Goal: Task Accomplishment & Management: Use online tool/utility

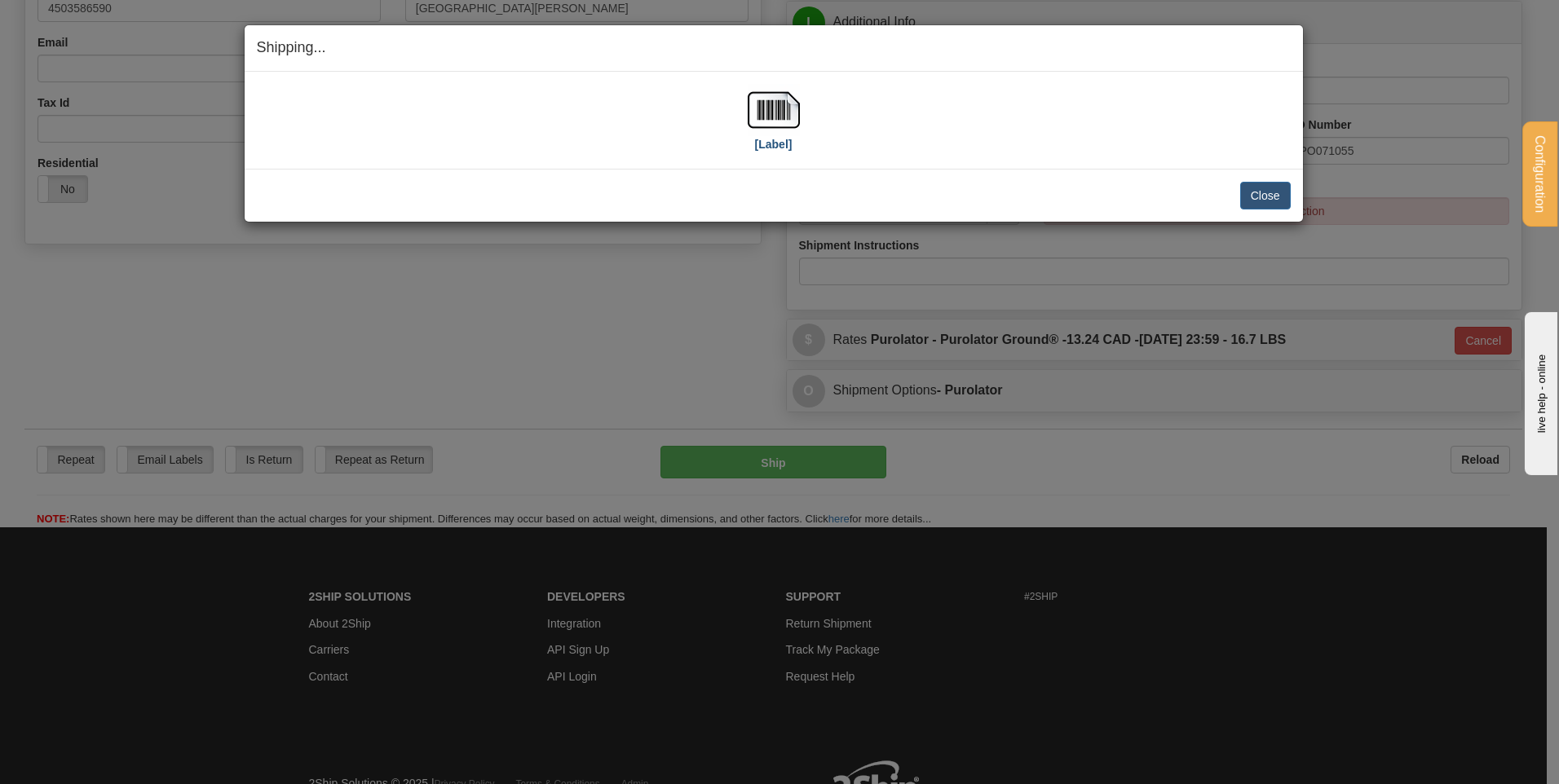
click at [776, 121] on img at bounding box center [774, 110] width 52 height 52
click at [1266, 199] on button "Close" at bounding box center [1266, 196] width 51 height 28
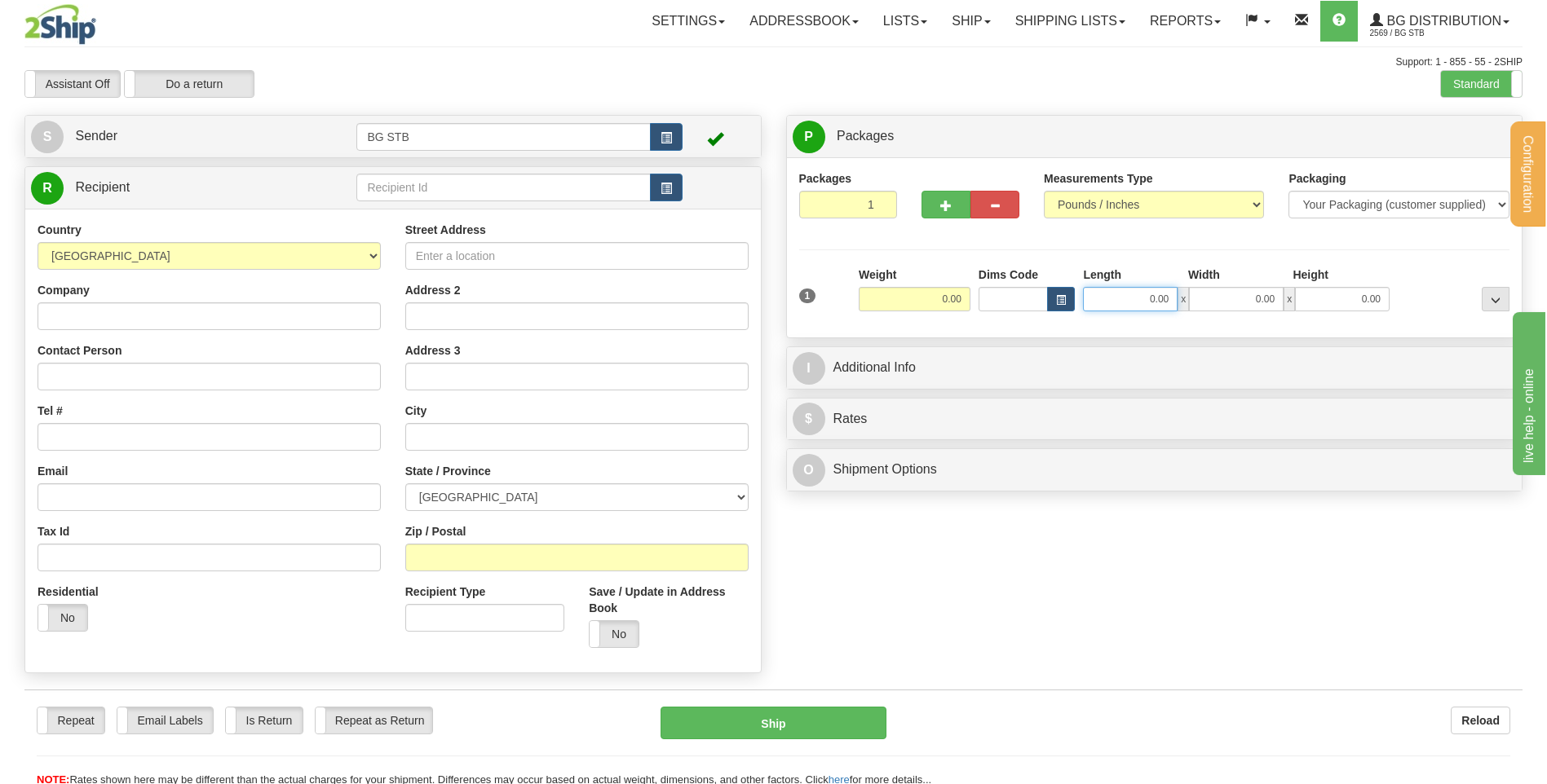
click at [1121, 305] on input "0.00" at bounding box center [1130, 299] width 95 height 25
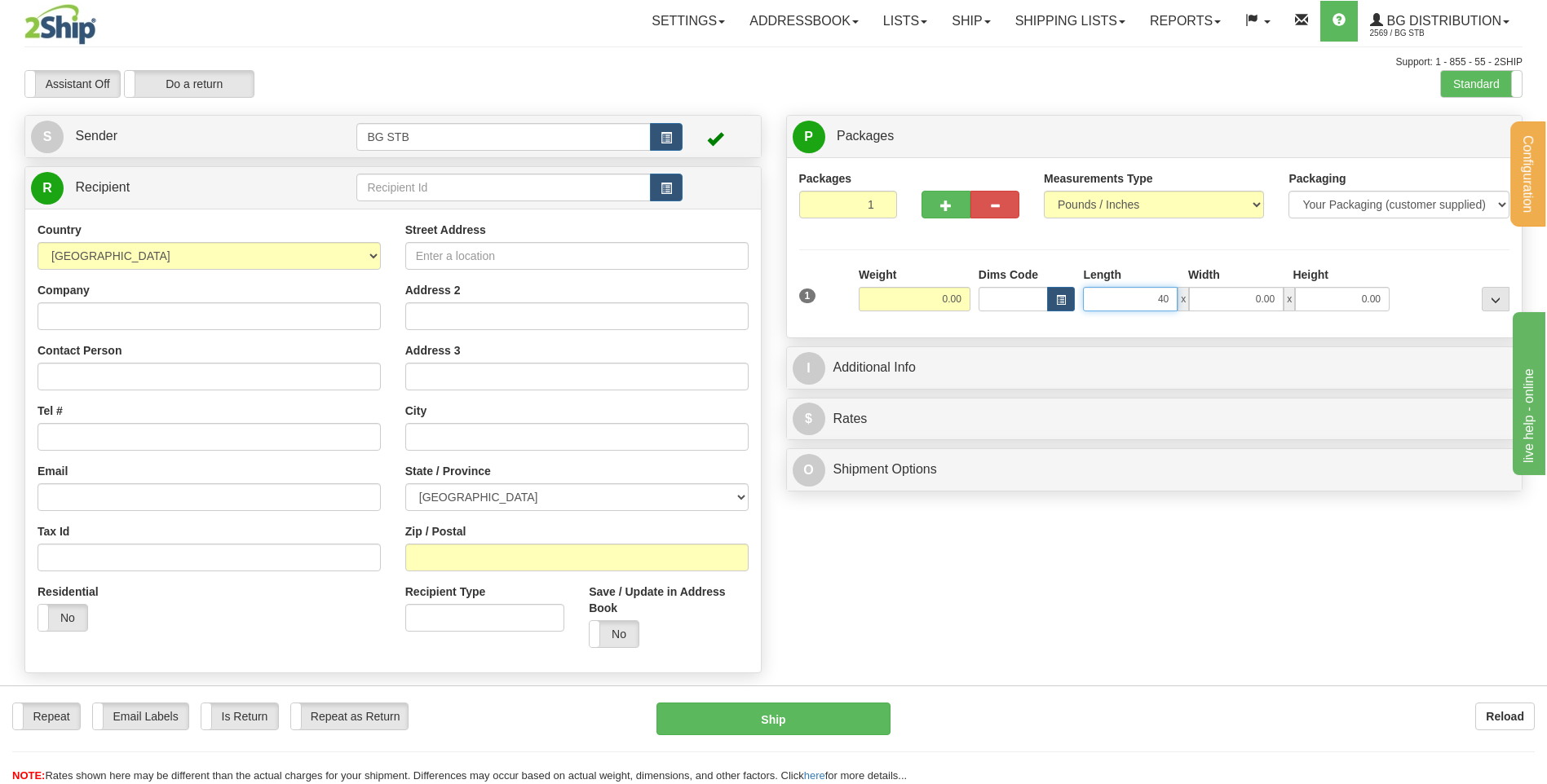
type input "40.00"
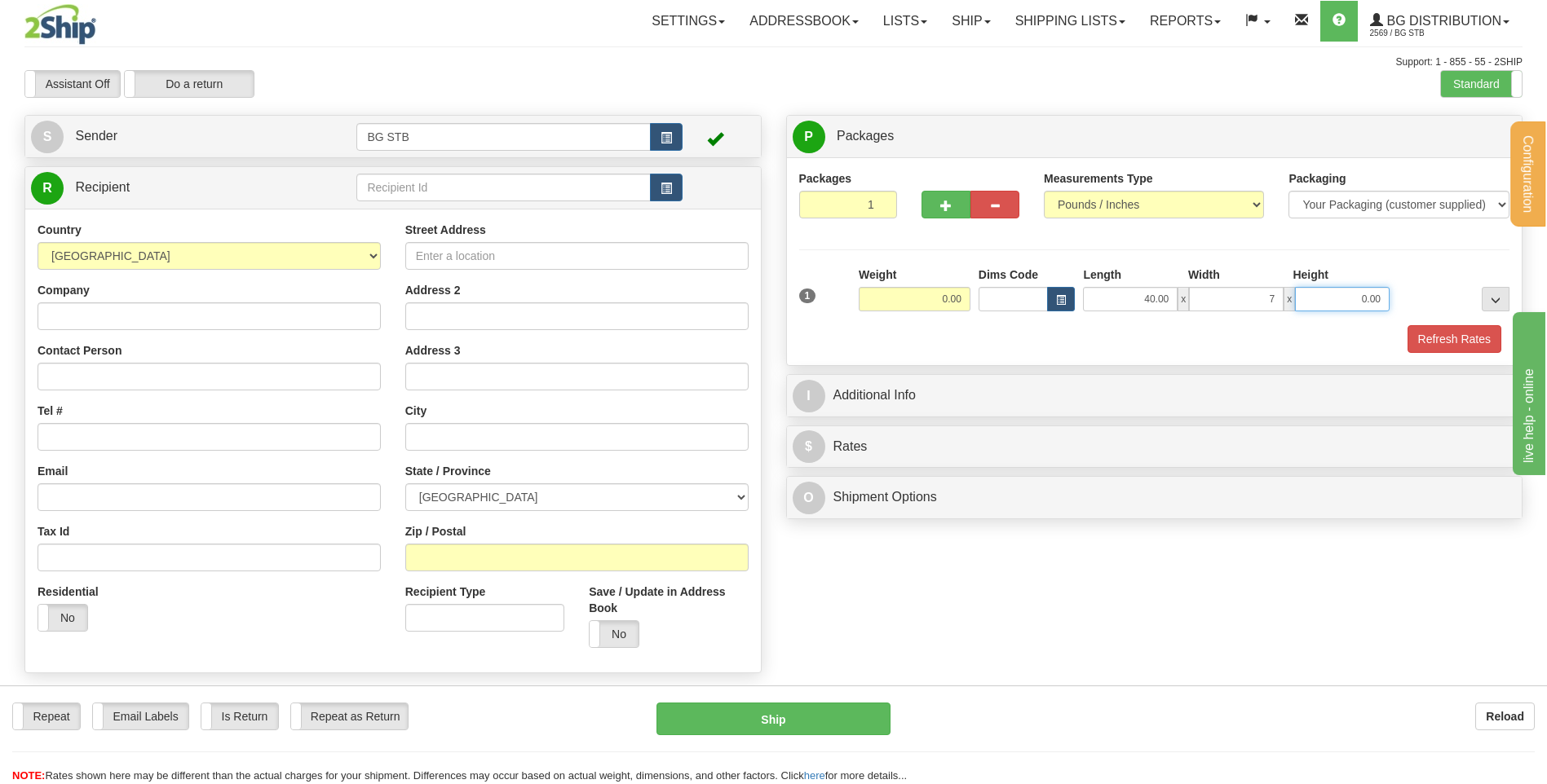
type input "7.00"
click at [957, 299] on input "0.00" at bounding box center [914, 299] width 112 height 25
type input "5.55"
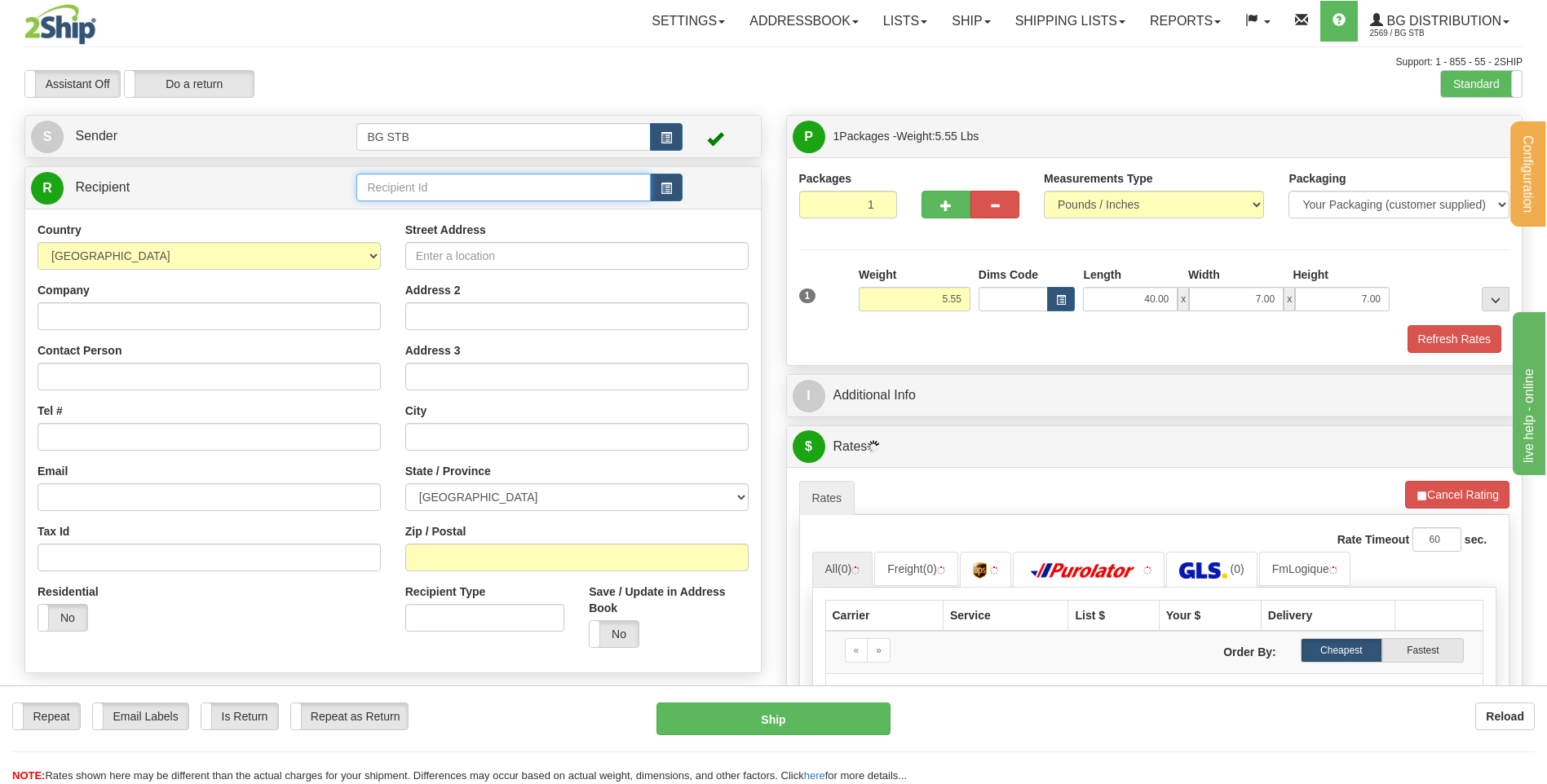
click at [374, 182] on input "text" at bounding box center [503, 188] width 293 height 28
type input "4044"
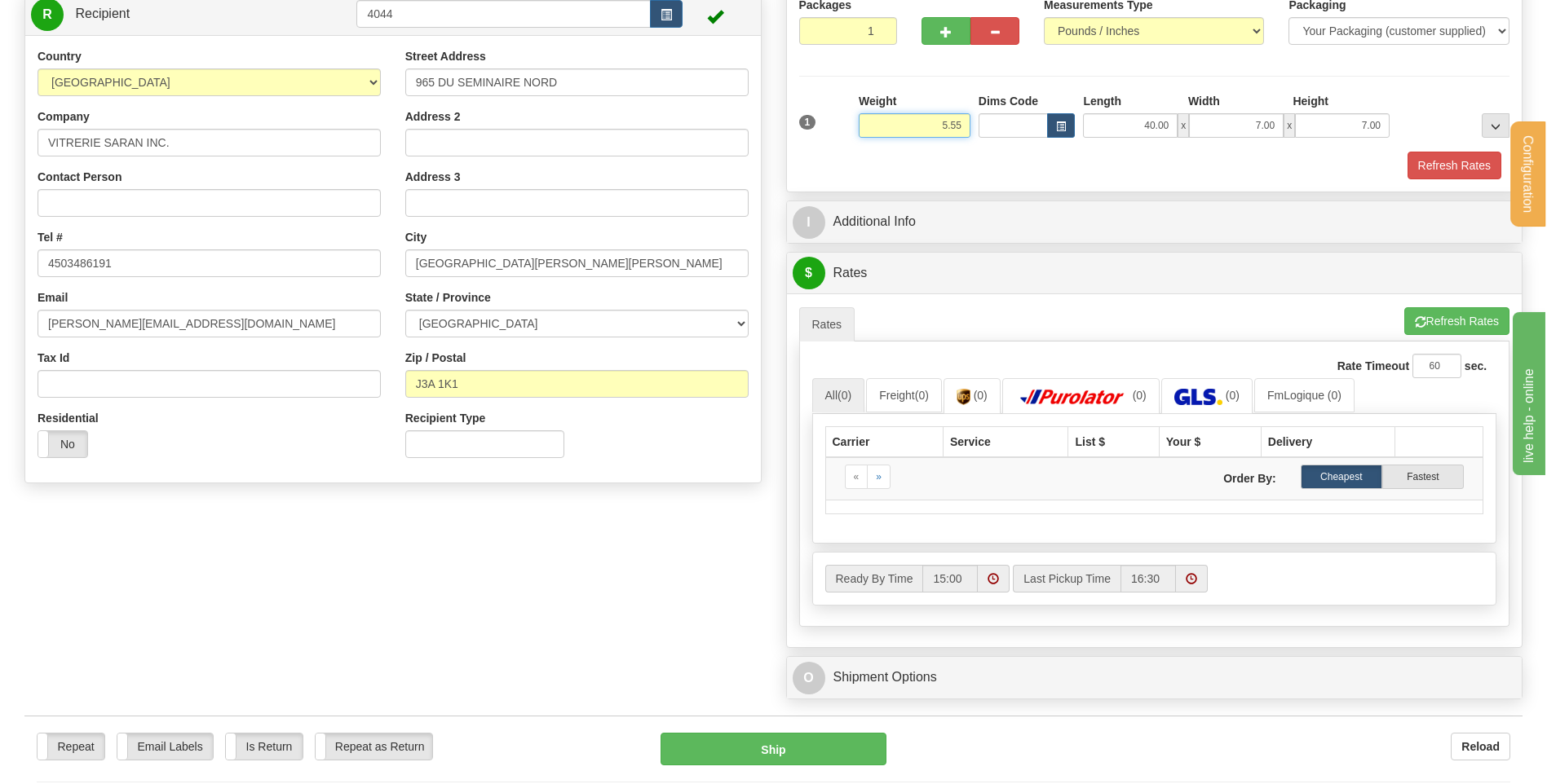
scroll to position [326, 0]
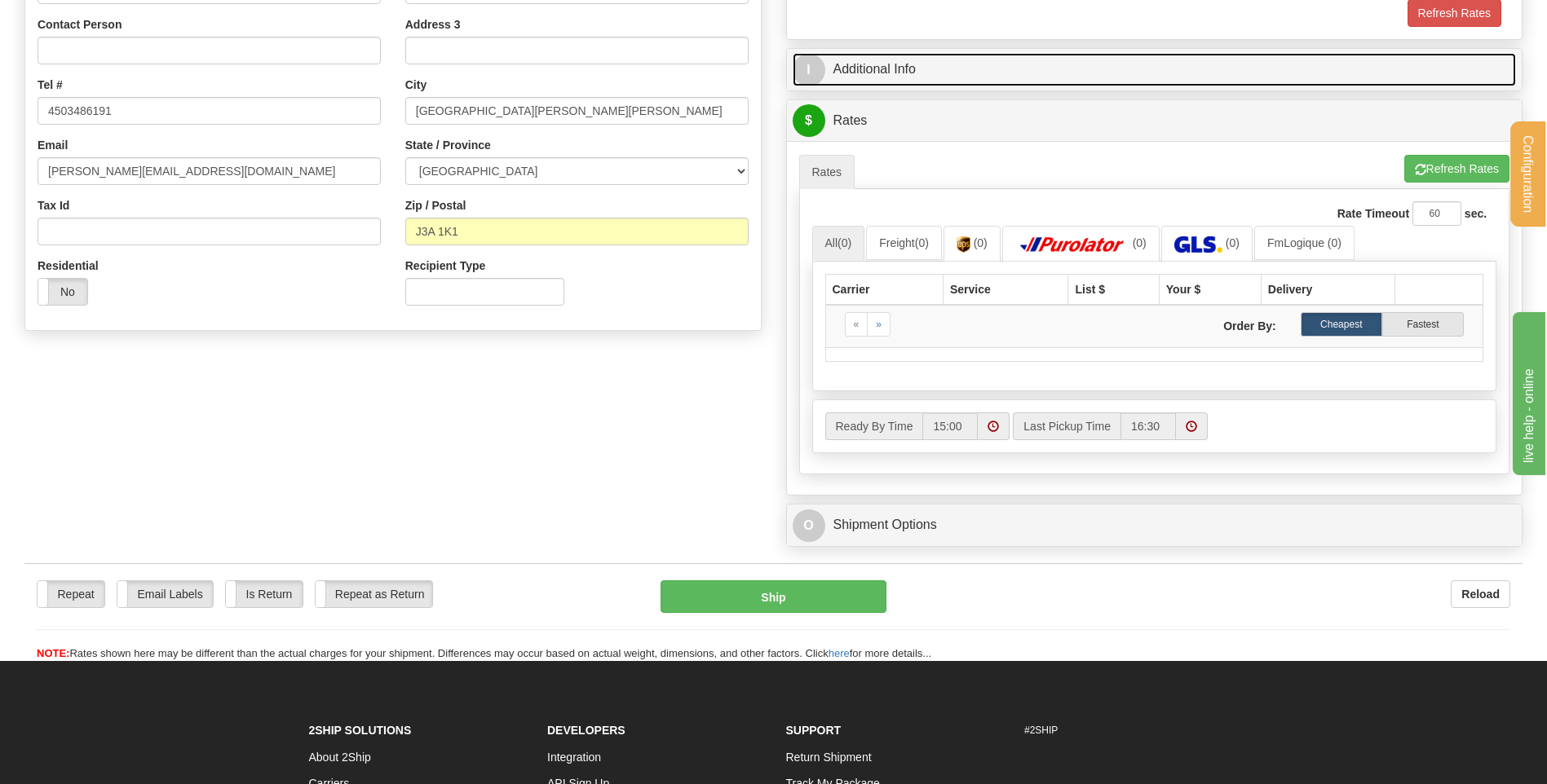
click at [928, 83] on link "I Additional Info" at bounding box center [1155, 69] width 725 height 33
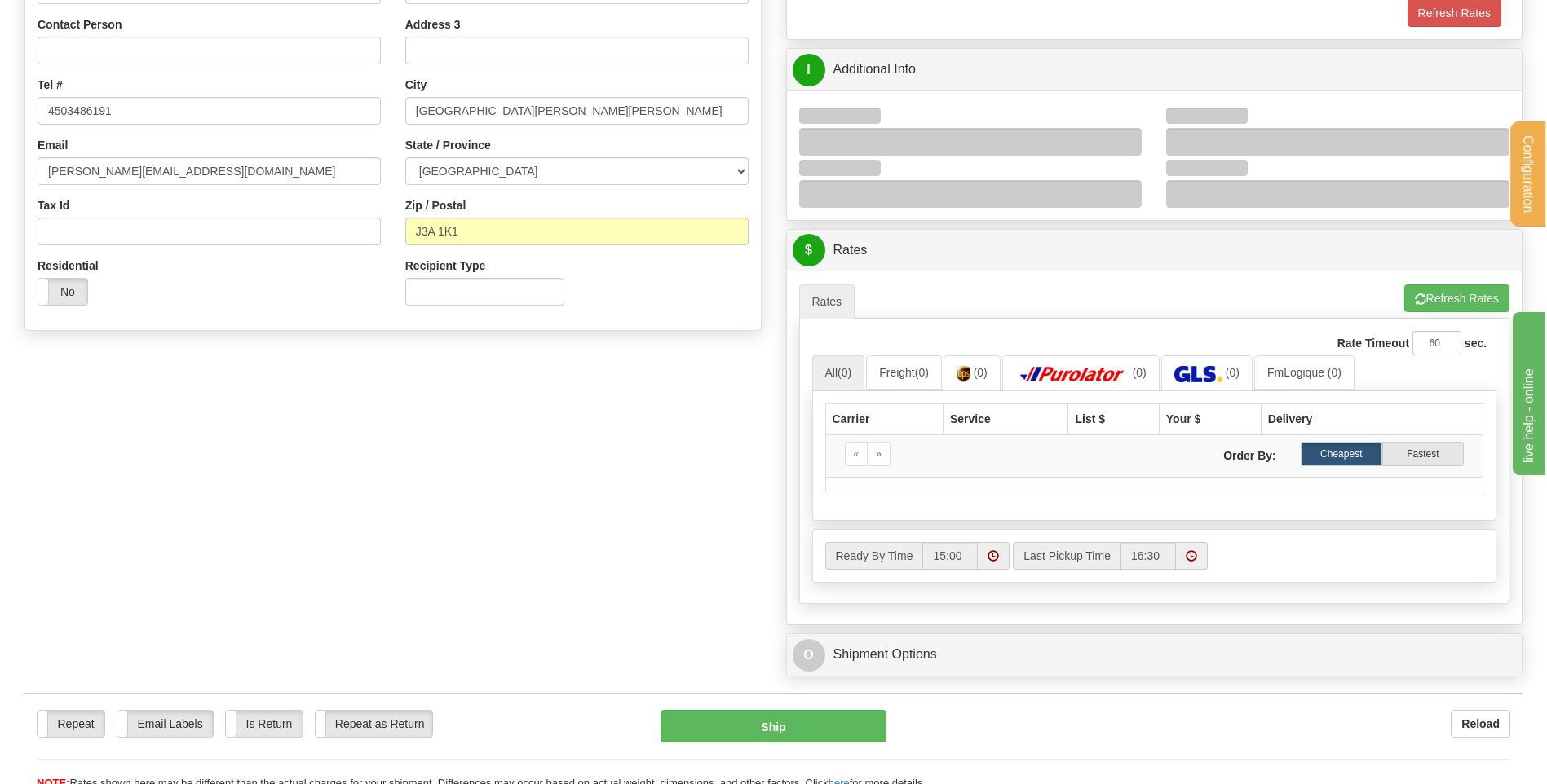
click at [1128, 146] on div at bounding box center [971, 142] width 343 height 28
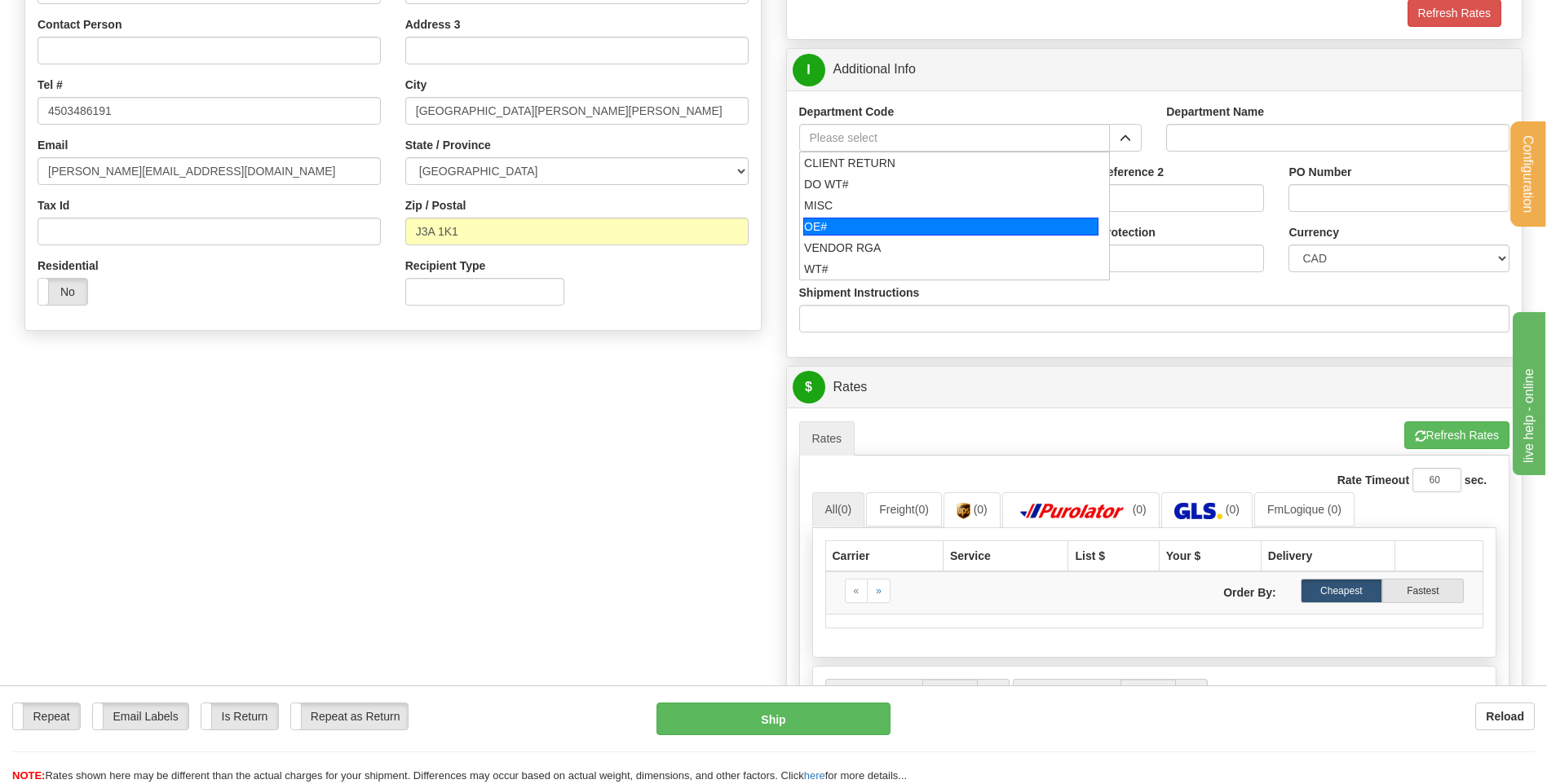
drag, startPoint x: 893, startPoint y: 229, endPoint x: 886, endPoint y: 190, distance: 39.6
click at [891, 224] on div "OE#" at bounding box center [951, 226] width 295 height 18
type input "OE#"
type input "ORDERS"
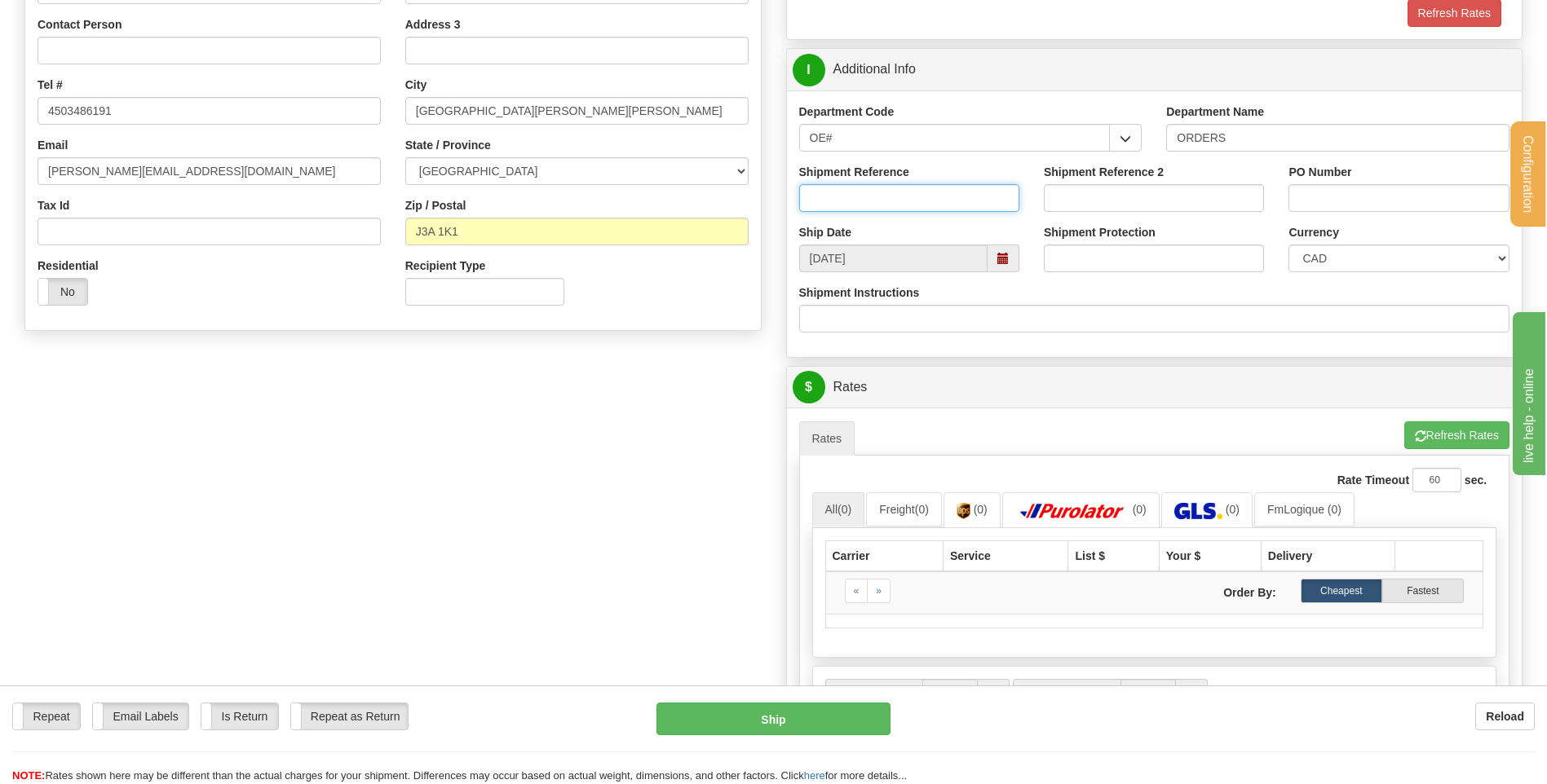
click at [886, 190] on input "Shipment Reference" at bounding box center [909, 198] width 221 height 28
type input "80003871-02"
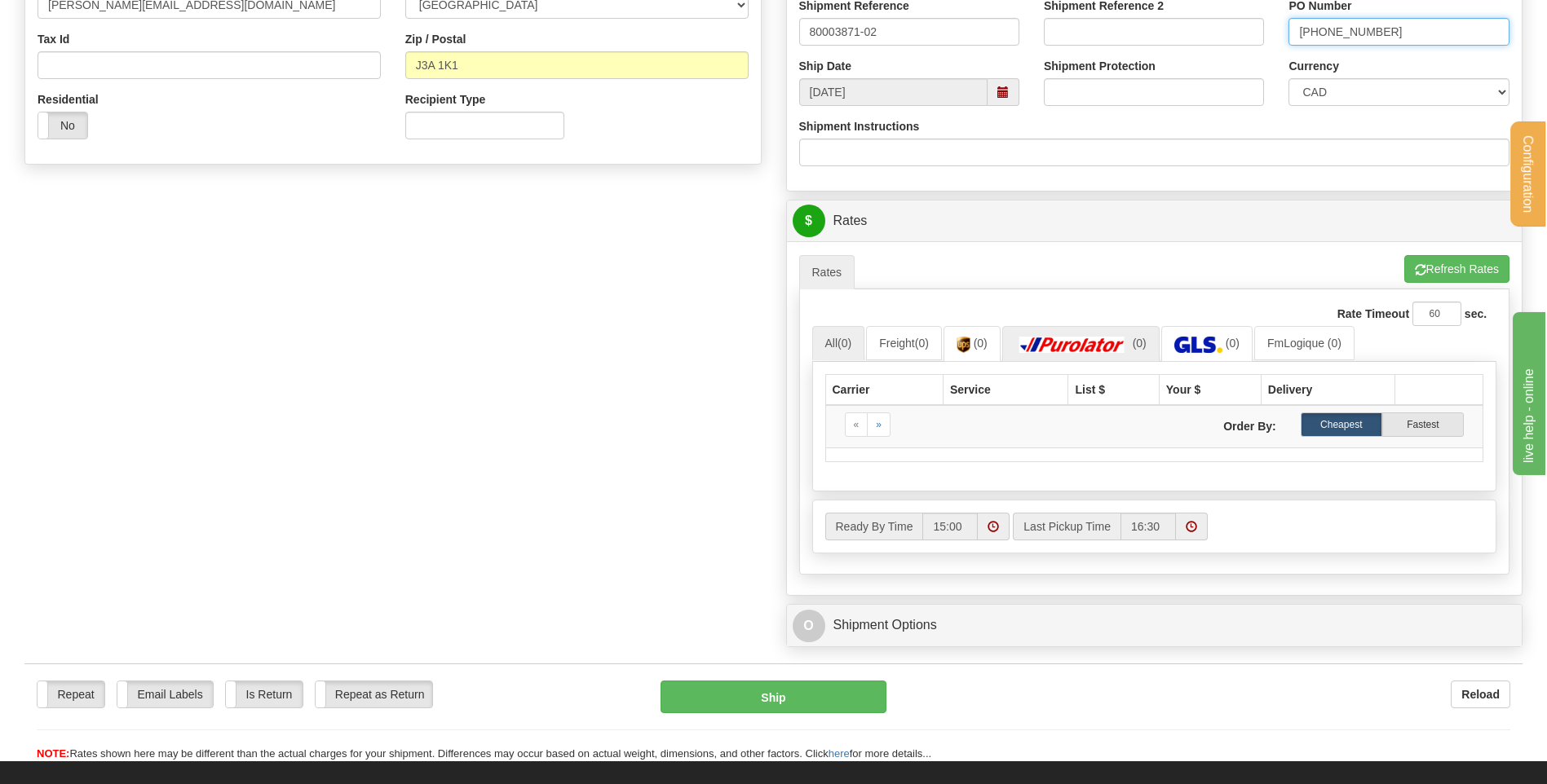
scroll to position [652, 0]
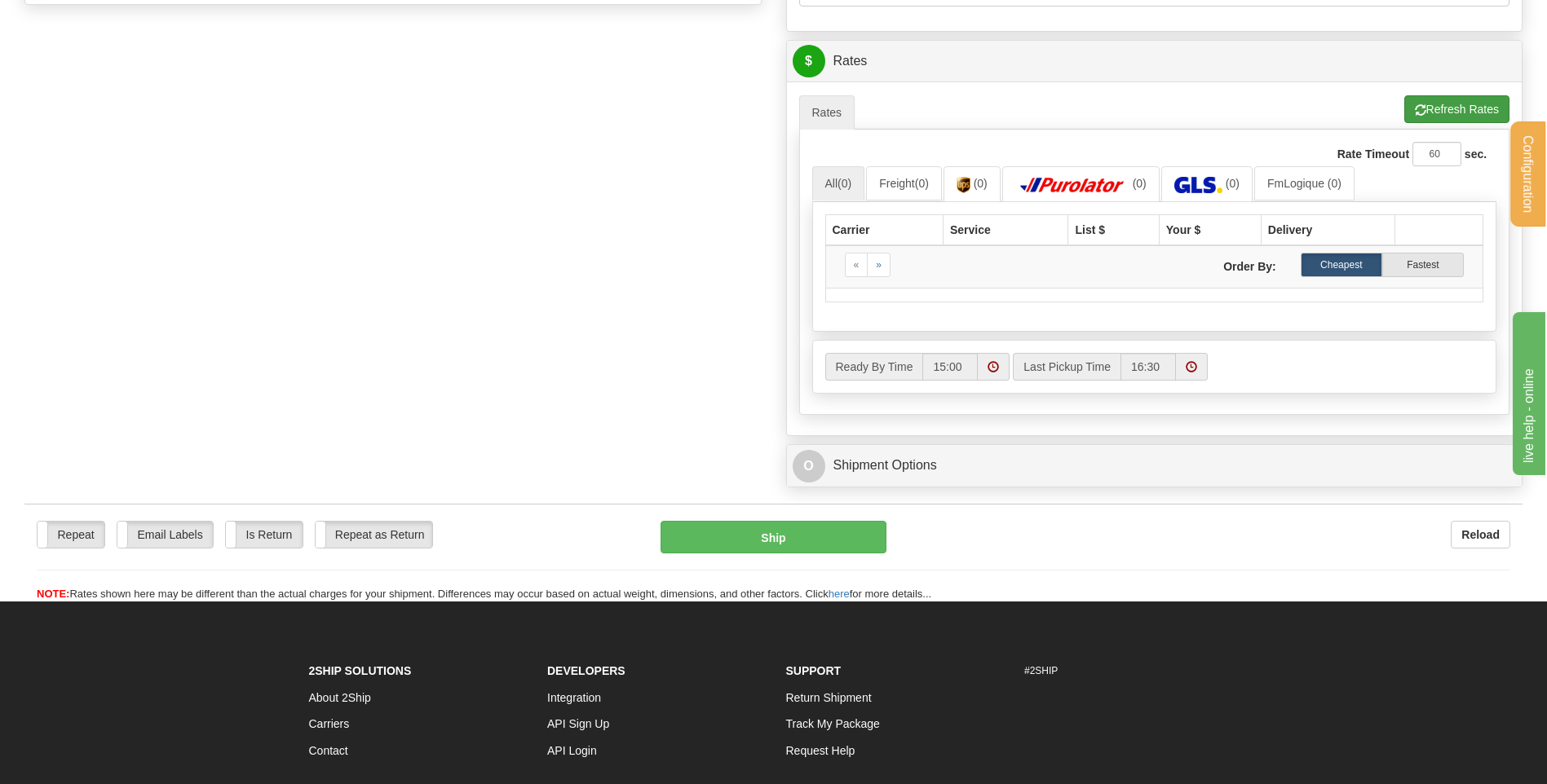
type input "[PHONE_NUMBER]"
drag, startPoint x: 1467, startPoint y: 118, endPoint x: 1455, endPoint y: 123, distance: 13.0
click at [1467, 118] on button "Refresh Rates" at bounding box center [1456, 110] width 105 height 28
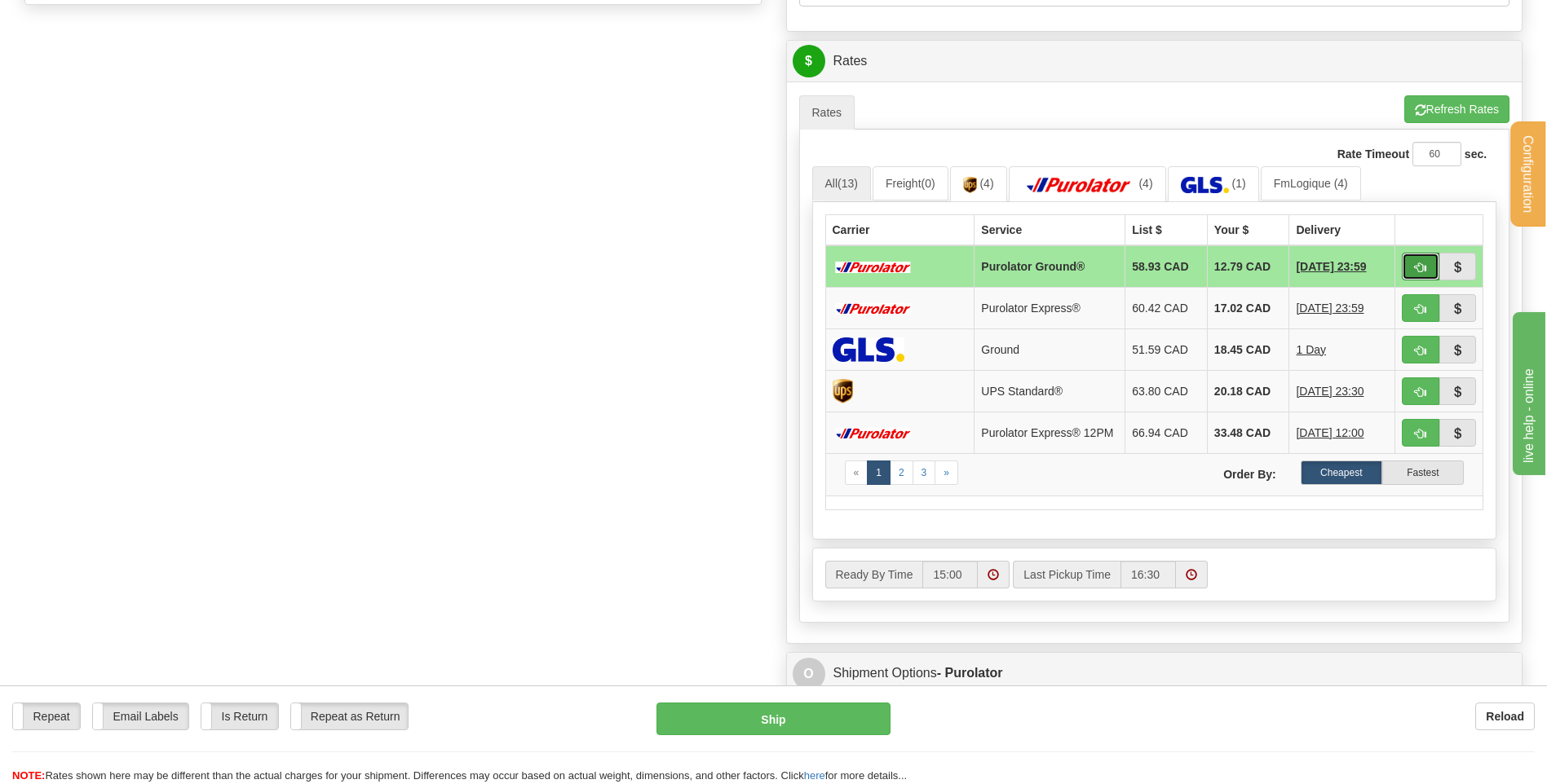
click at [1412, 267] on button "button" at bounding box center [1420, 266] width 38 height 28
type input "260"
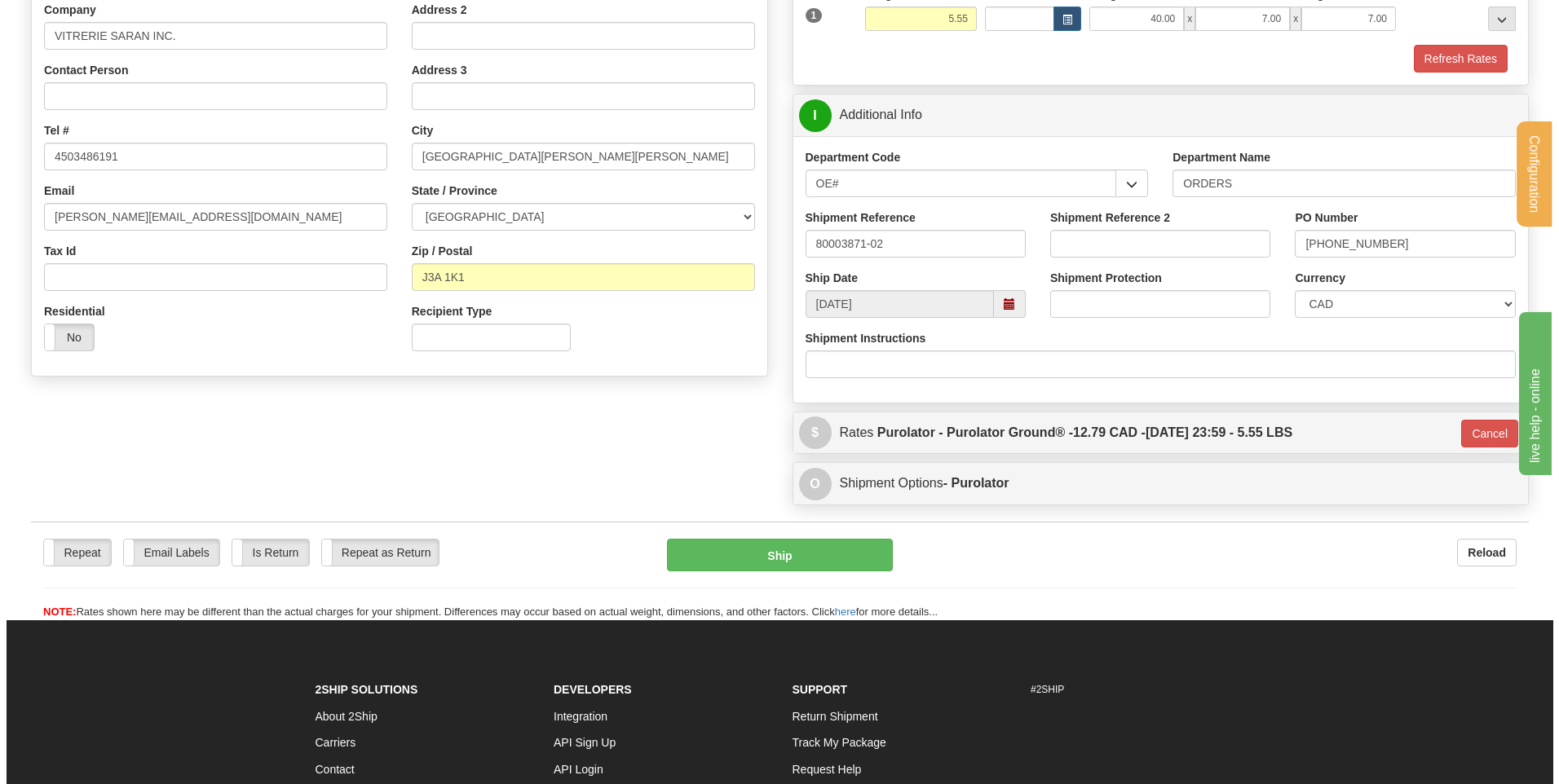
scroll to position [210, 0]
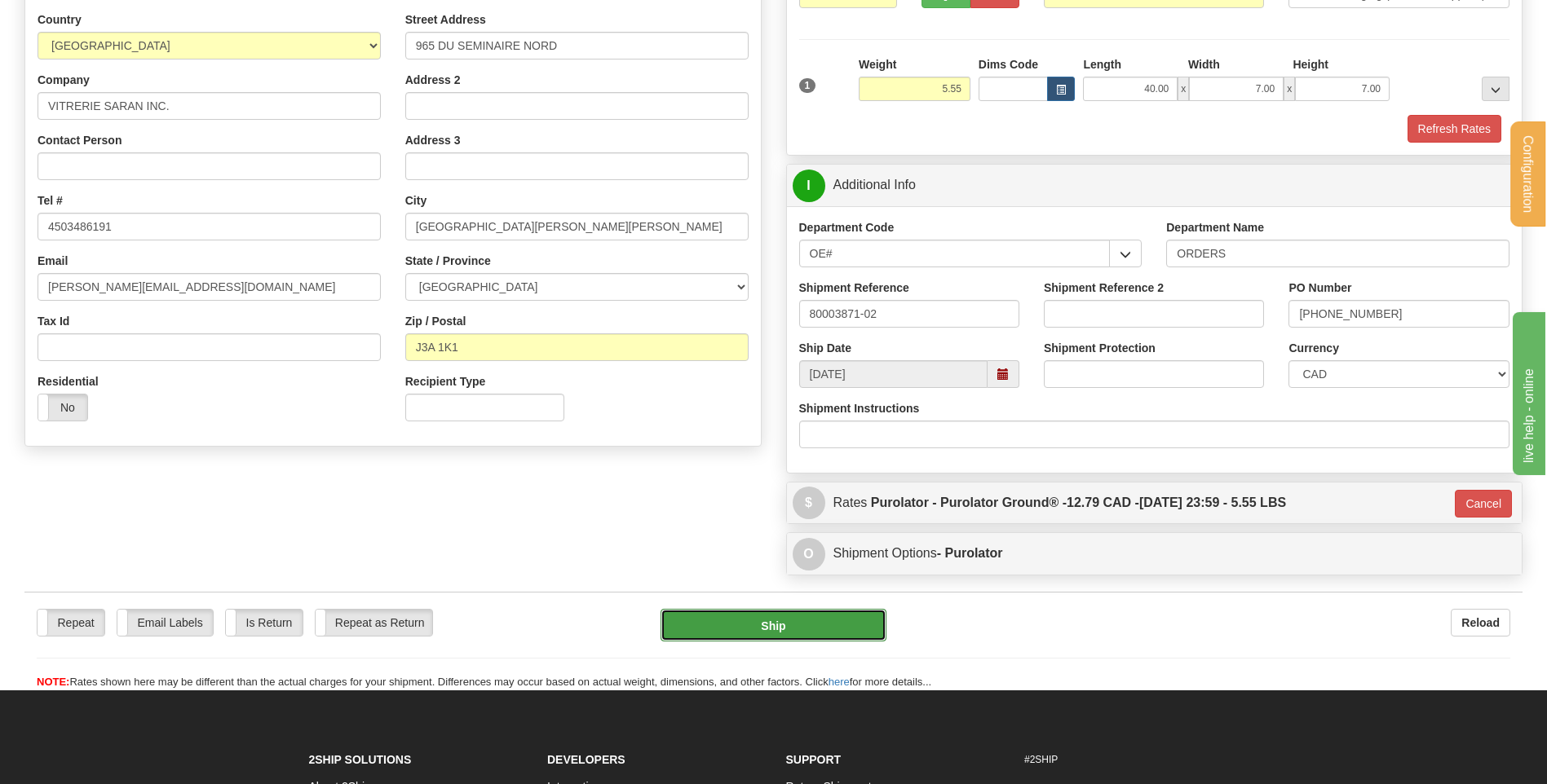
click at [810, 616] on button "Ship" at bounding box center [773, 624] width 225 height 33
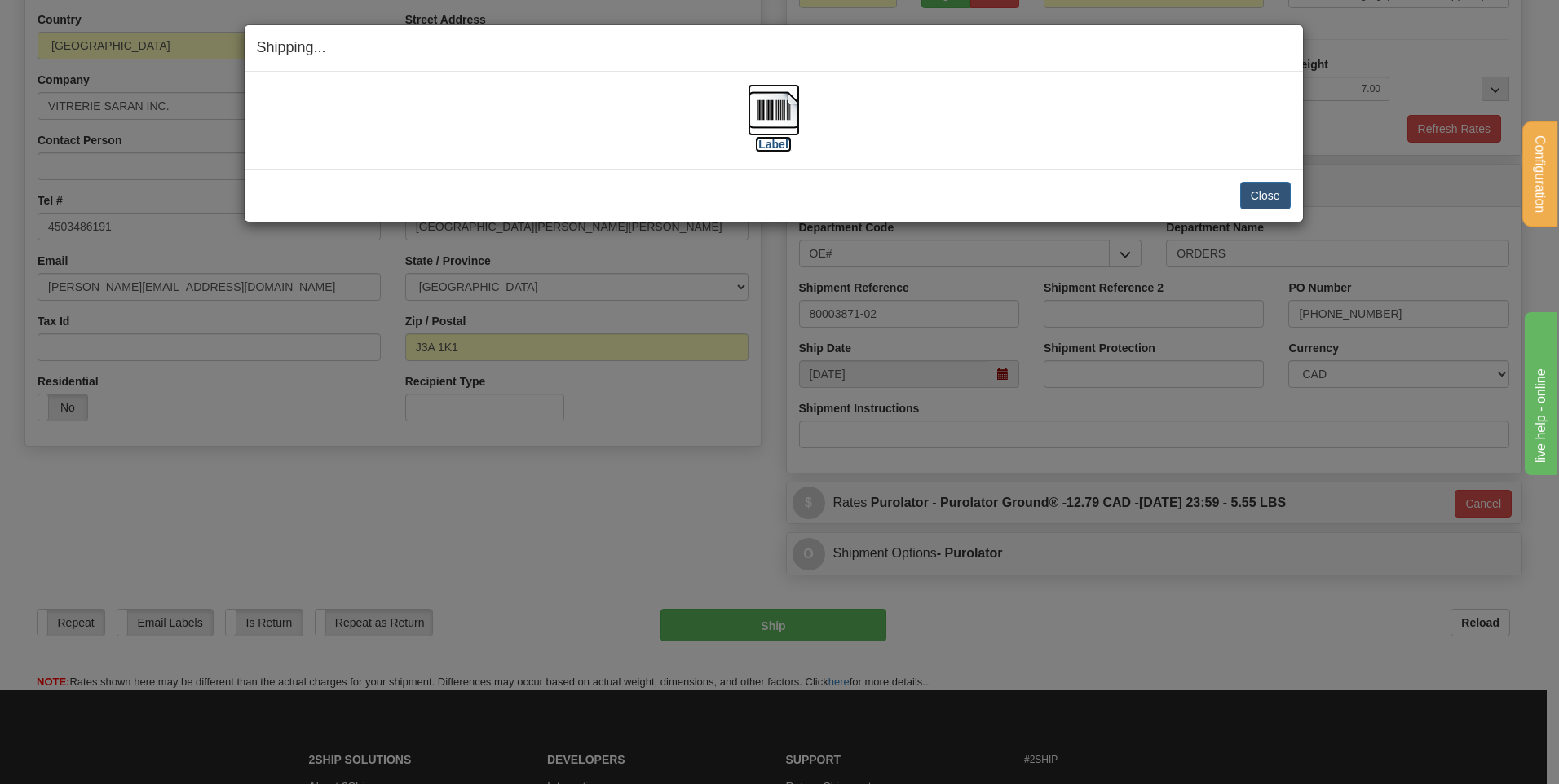
click at [761, 98] on img at bounding box center [774, 110] width 52 height 52
click at [1248, 190] on button "Close" at bounding box center [1266, 196] width 51 height 28
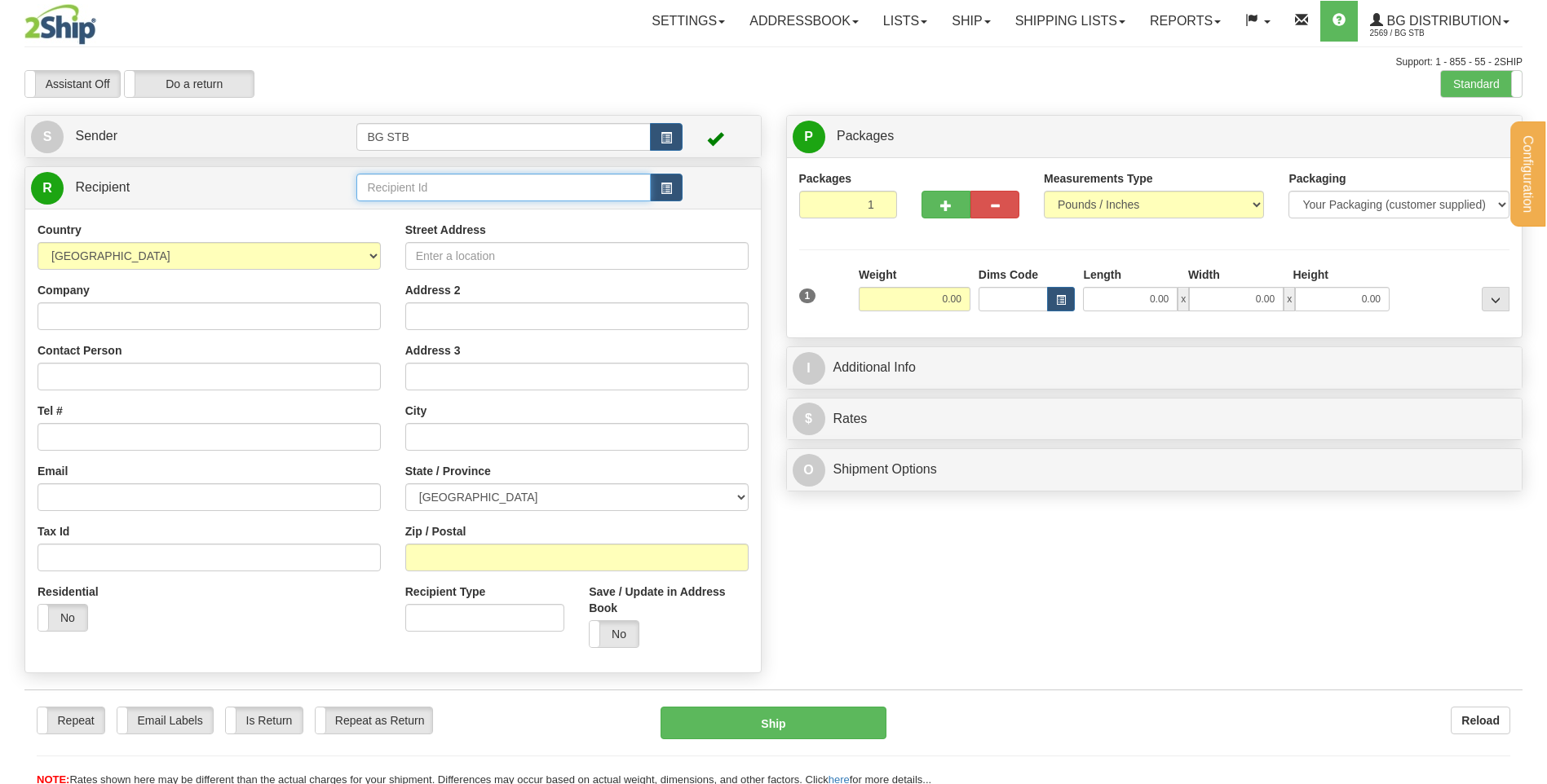
click at [545, 201] on input "text" at bounding box center [503, 188] width 293 height 28
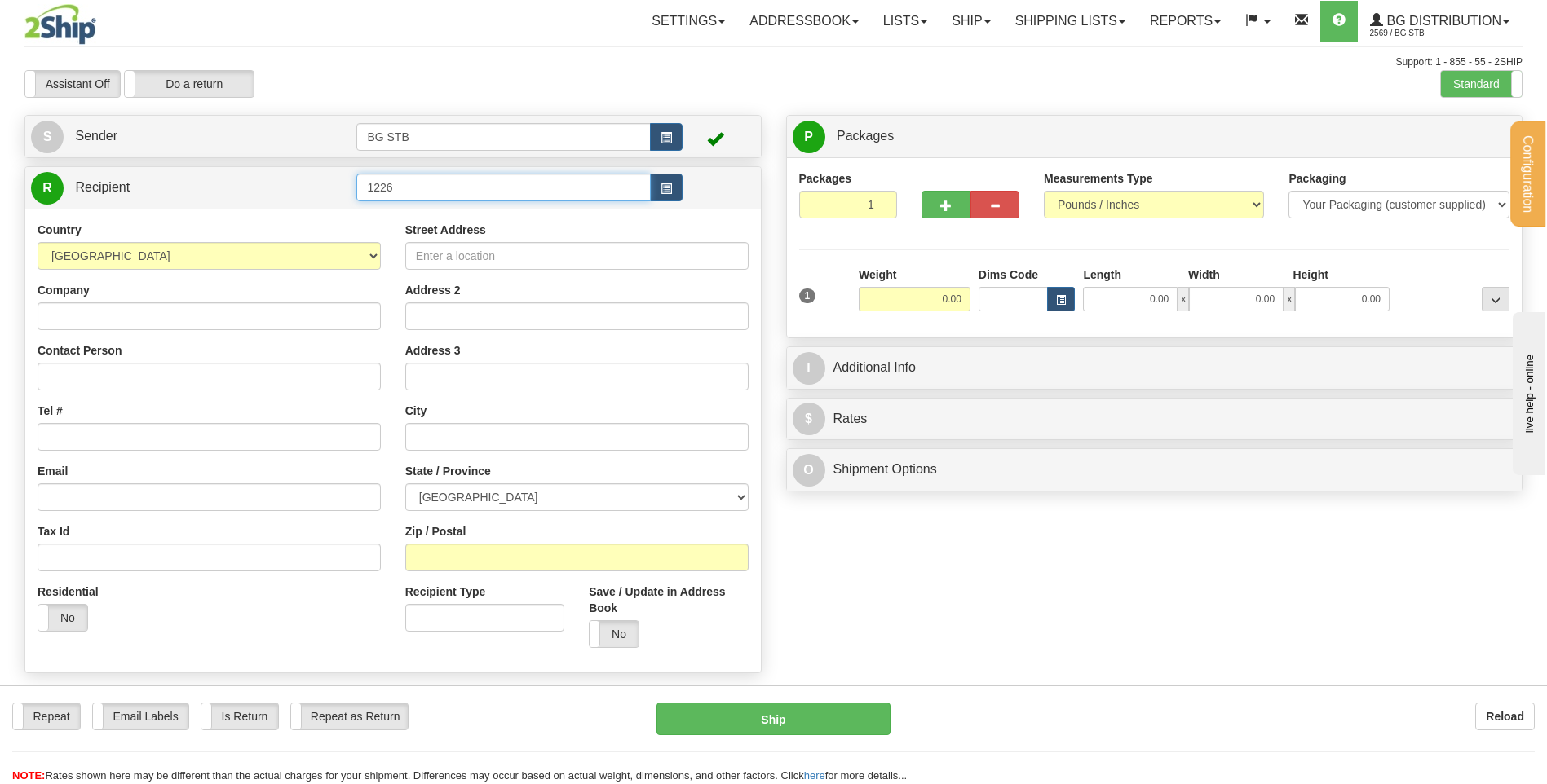
type input "1226"
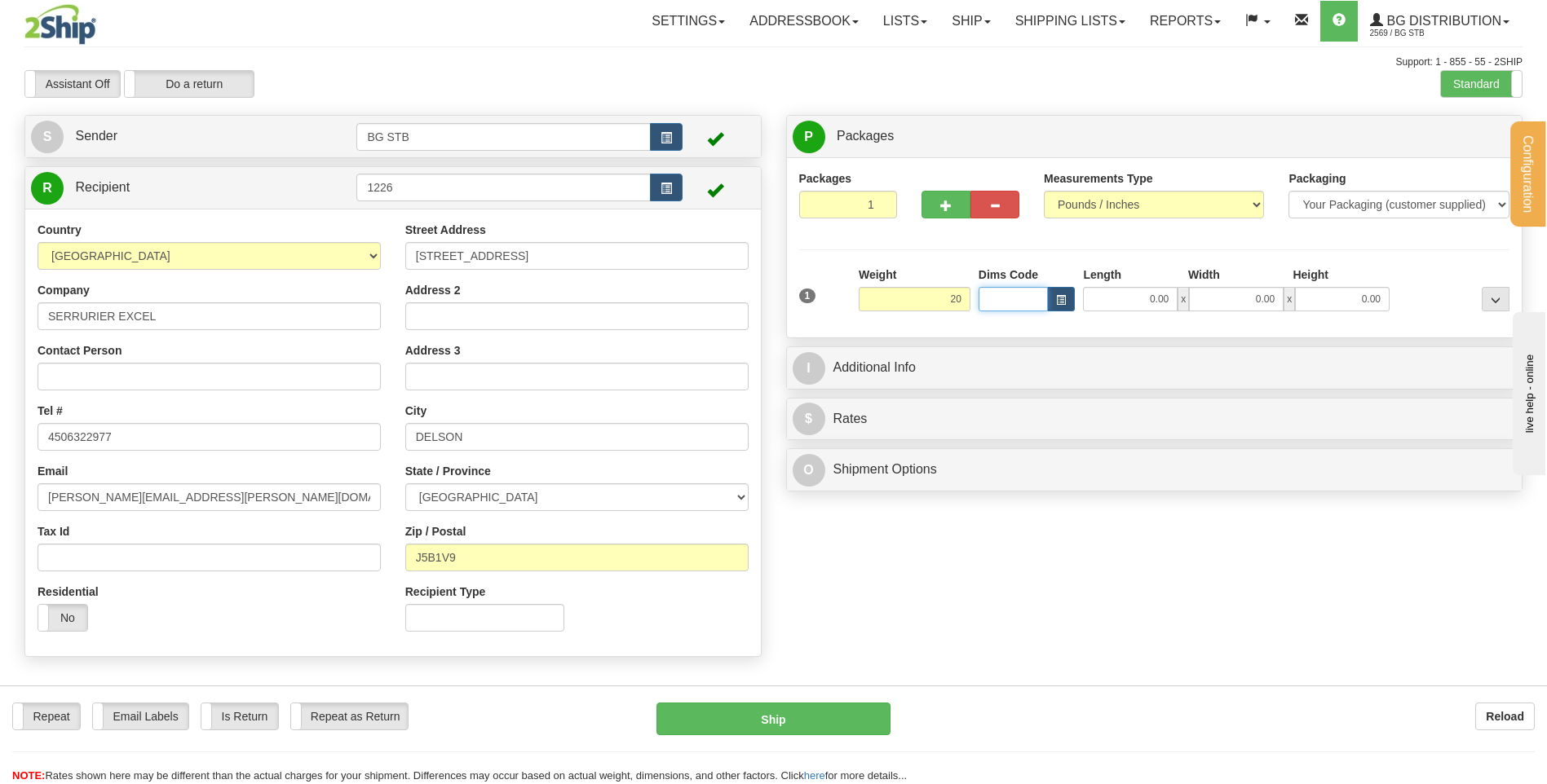
type input "20.00"
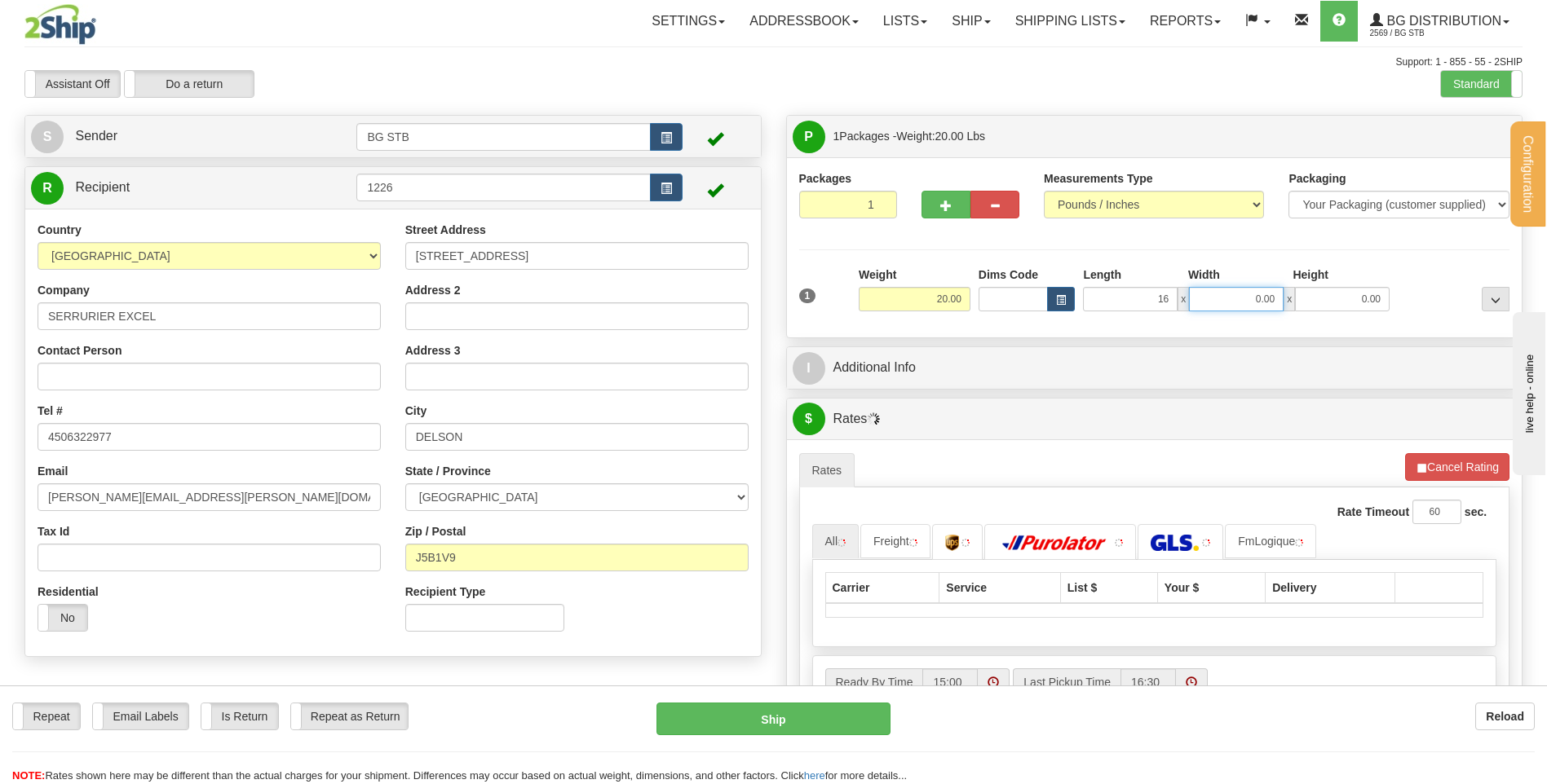
type input "16.00"
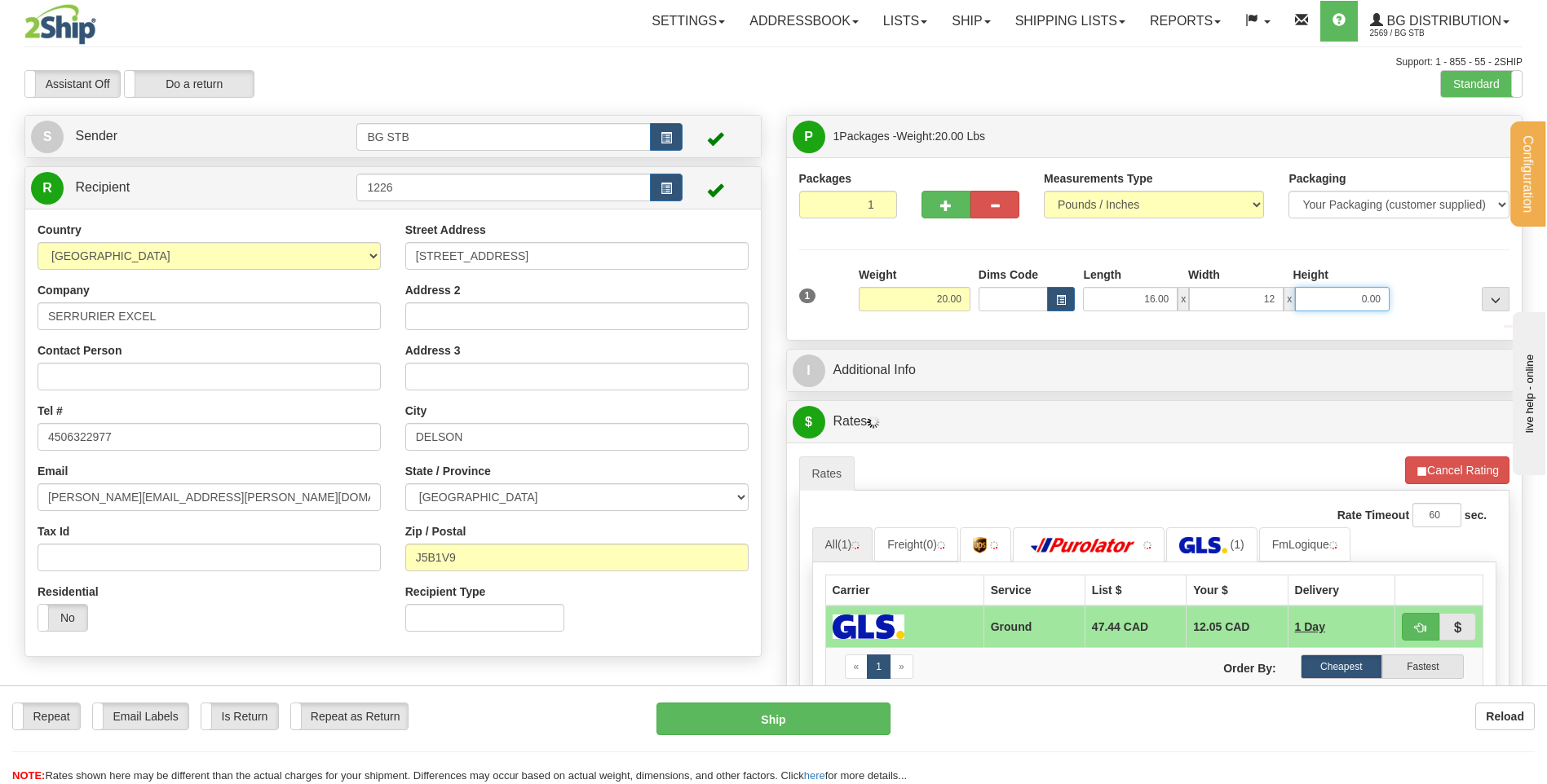
type input "12.00"
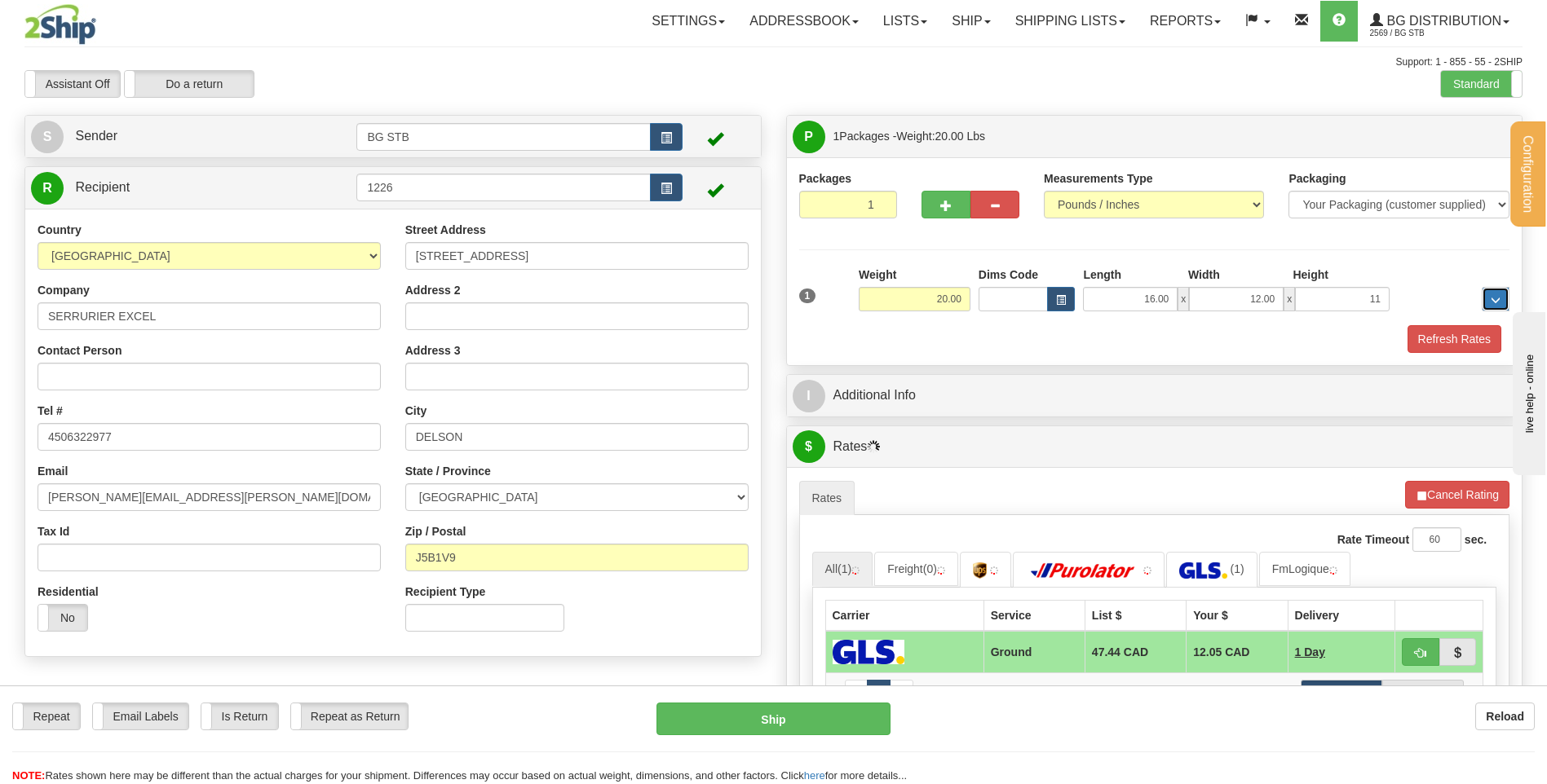
type input "11.00"
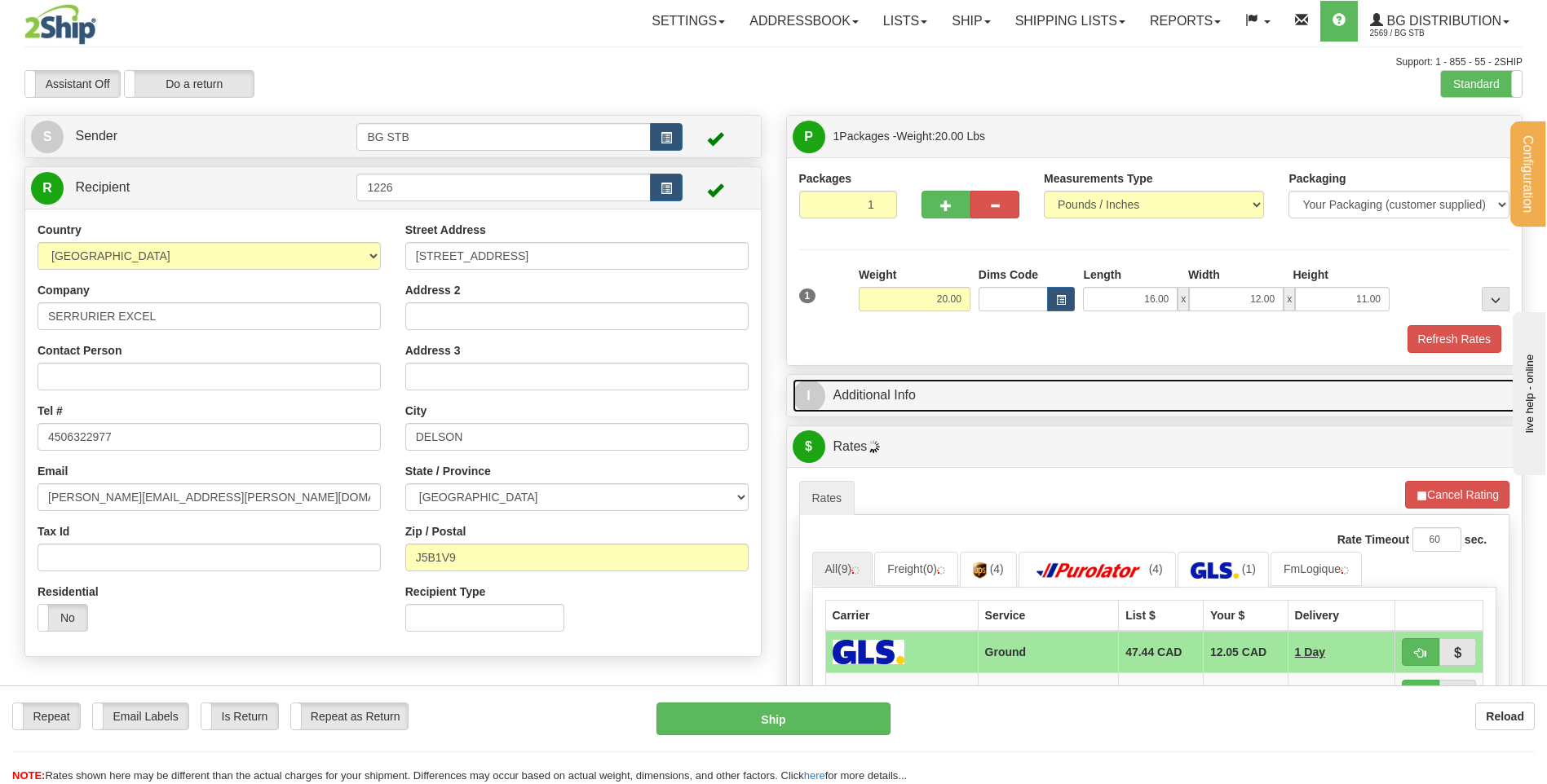
click at [857, 391] on link "I Additional Info" at bounding box center [1155, 395] width 725 height 33
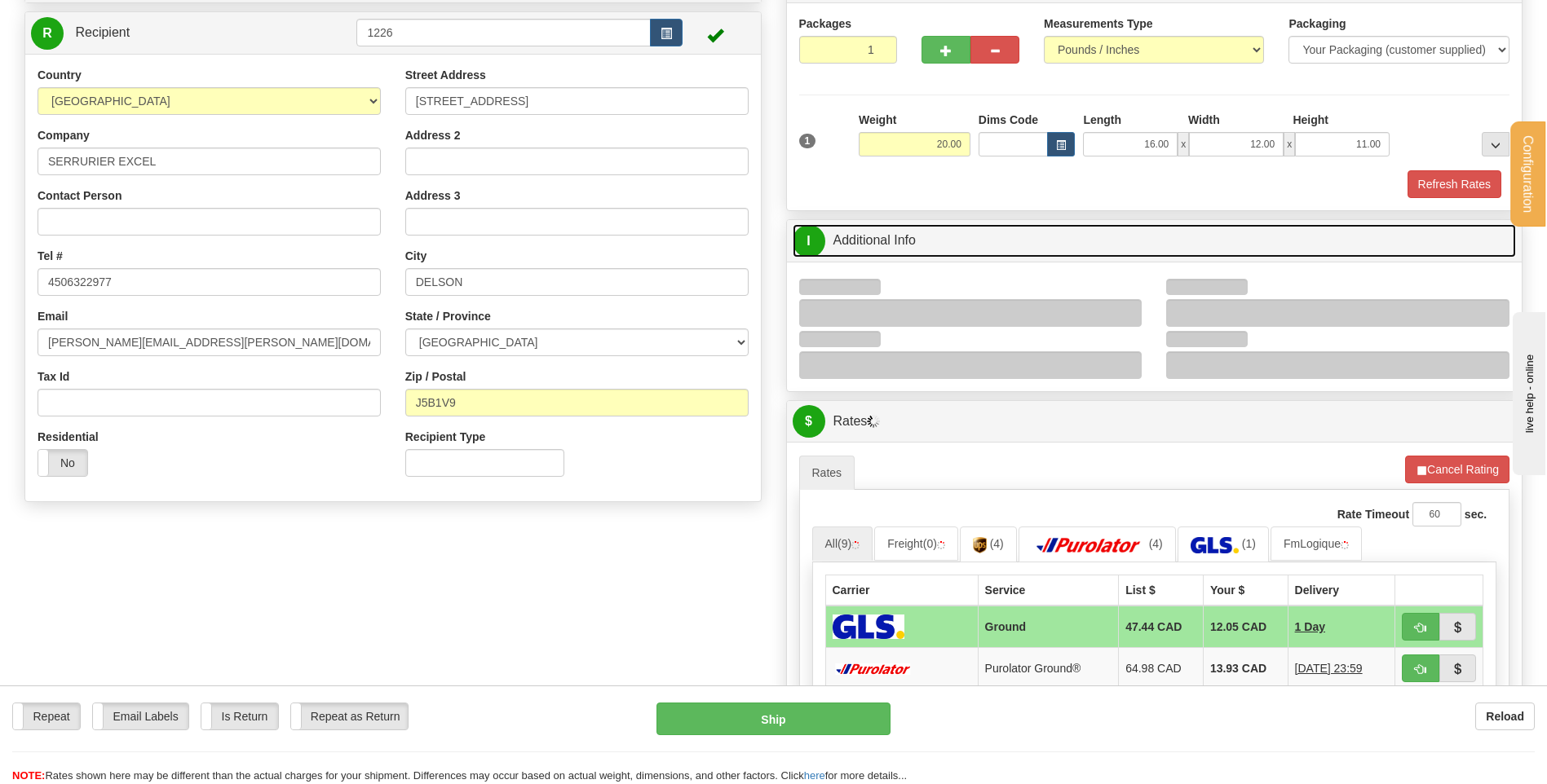
scroll to position [244, 0]
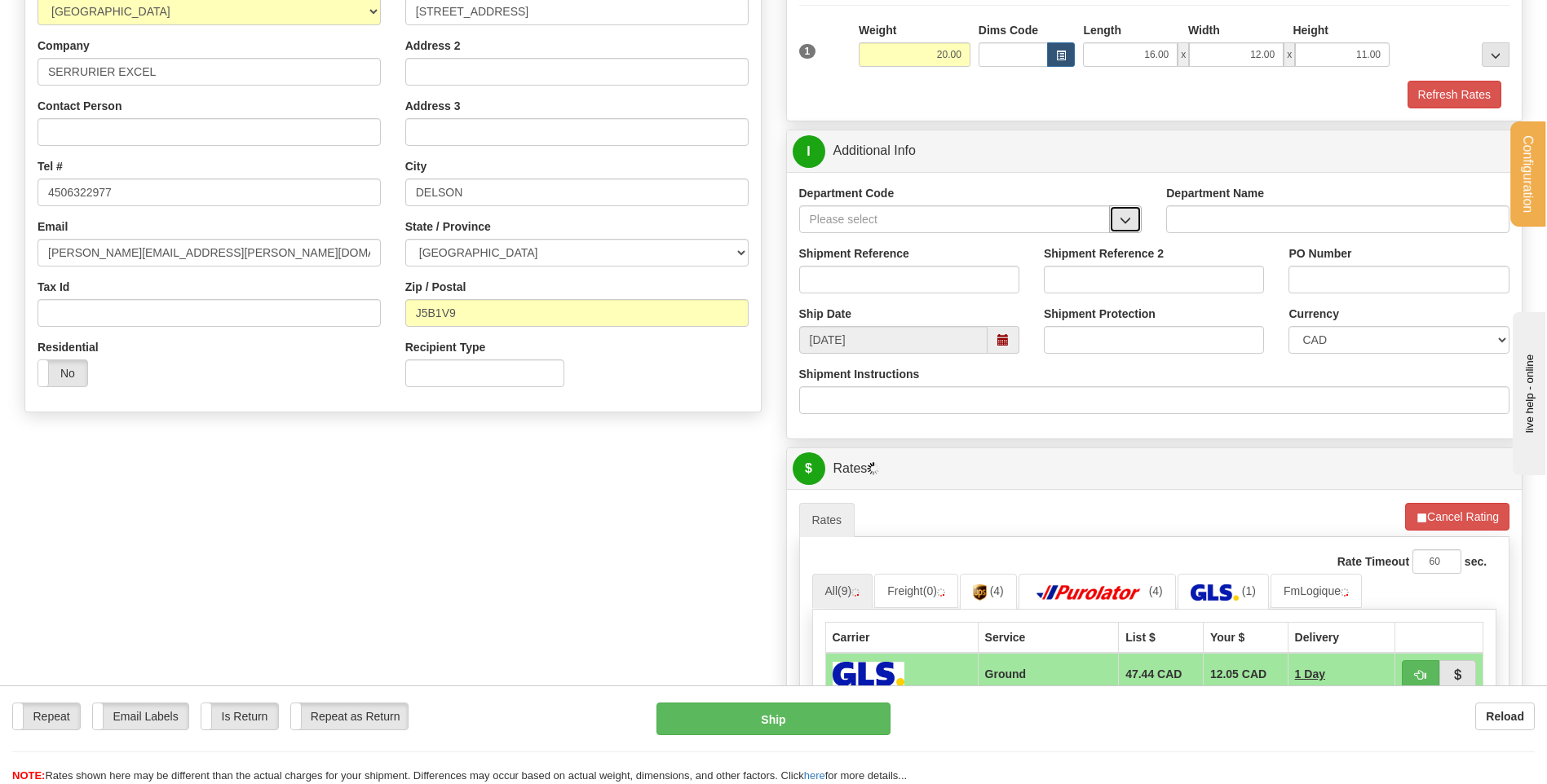
click at [1135, 218] on button "button" at bounding box center [1125, 219] width 33 height 28
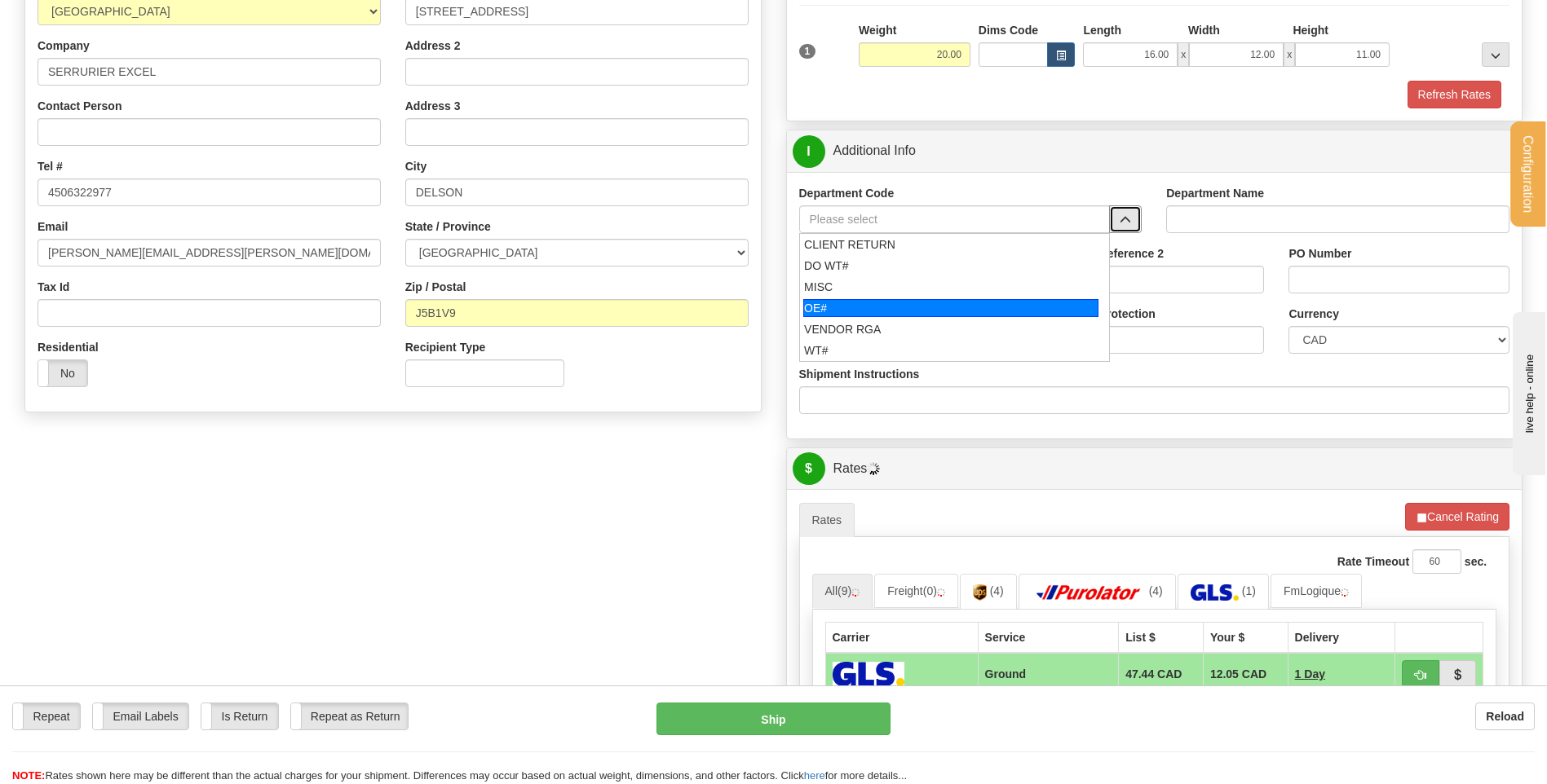
click at [965, 307] on div "OE#" at bounding box center [951, 308] width 295 height 18
type input "OE#"
type input "ORDERS"
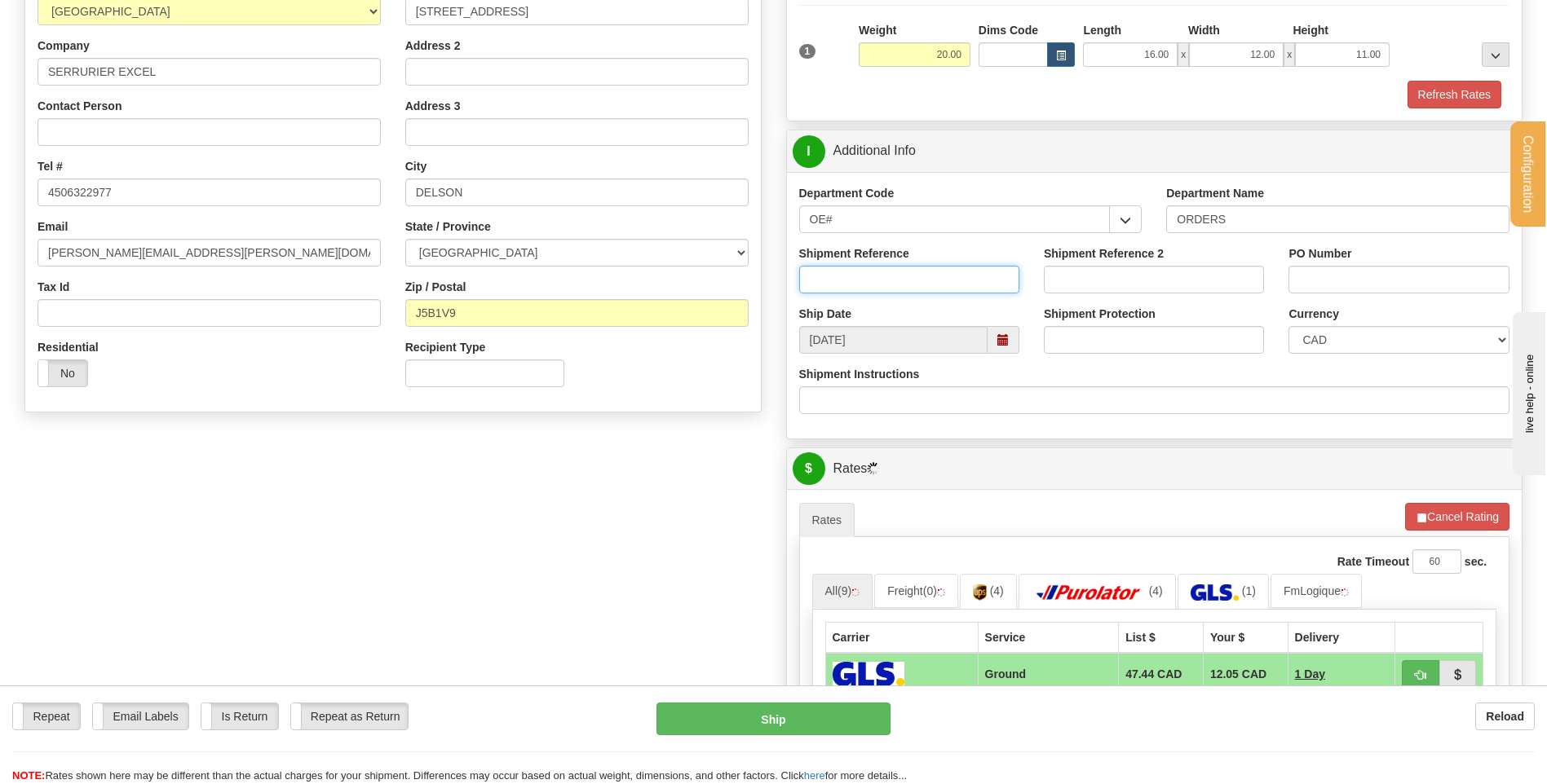
click at [960, 290] on input "Shipment Reference" at bounding box center [909, 279] width 221 height 28
type input "80004990-00 // 80004887-00"
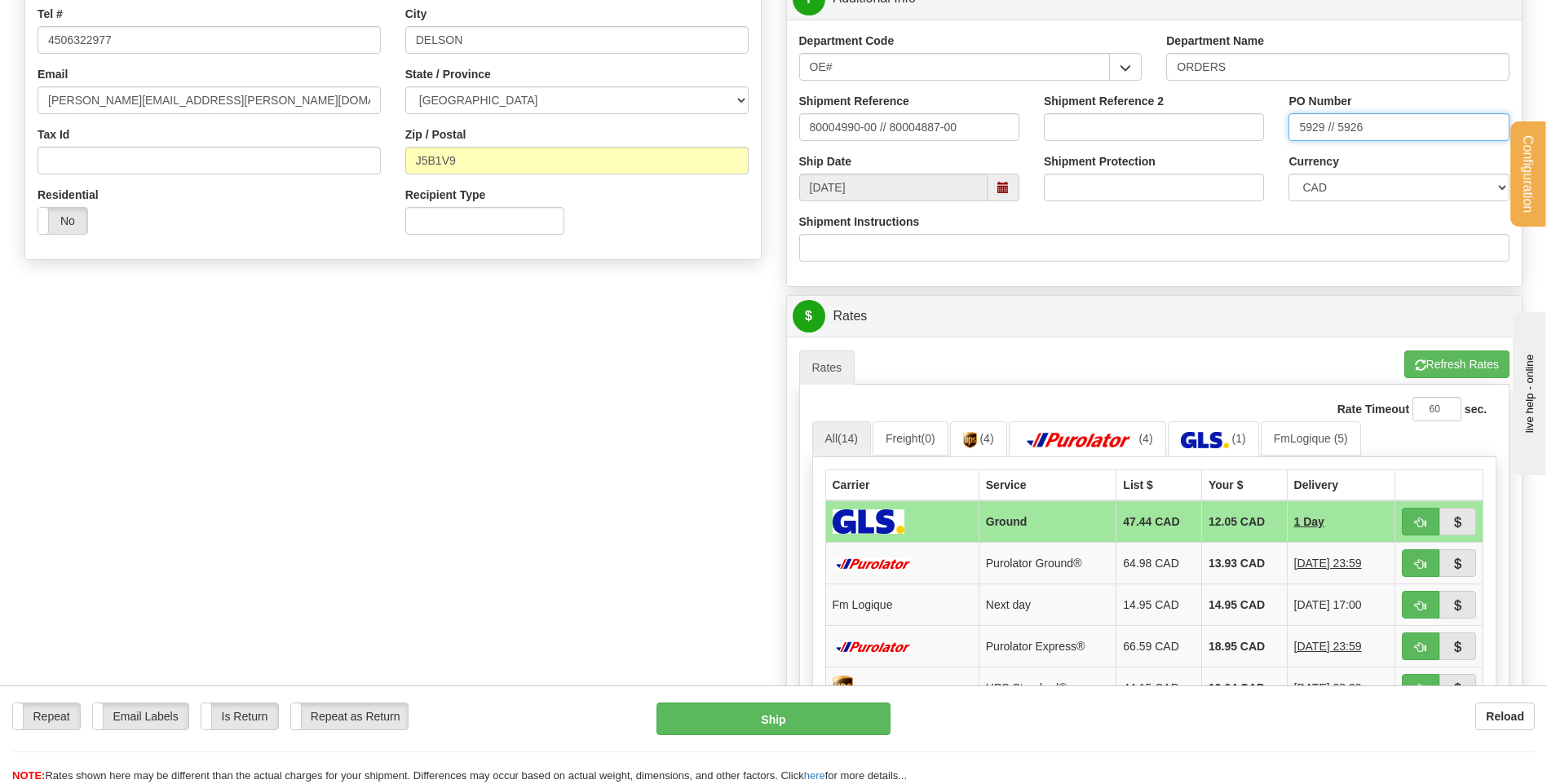
scroll to position [571, 0]
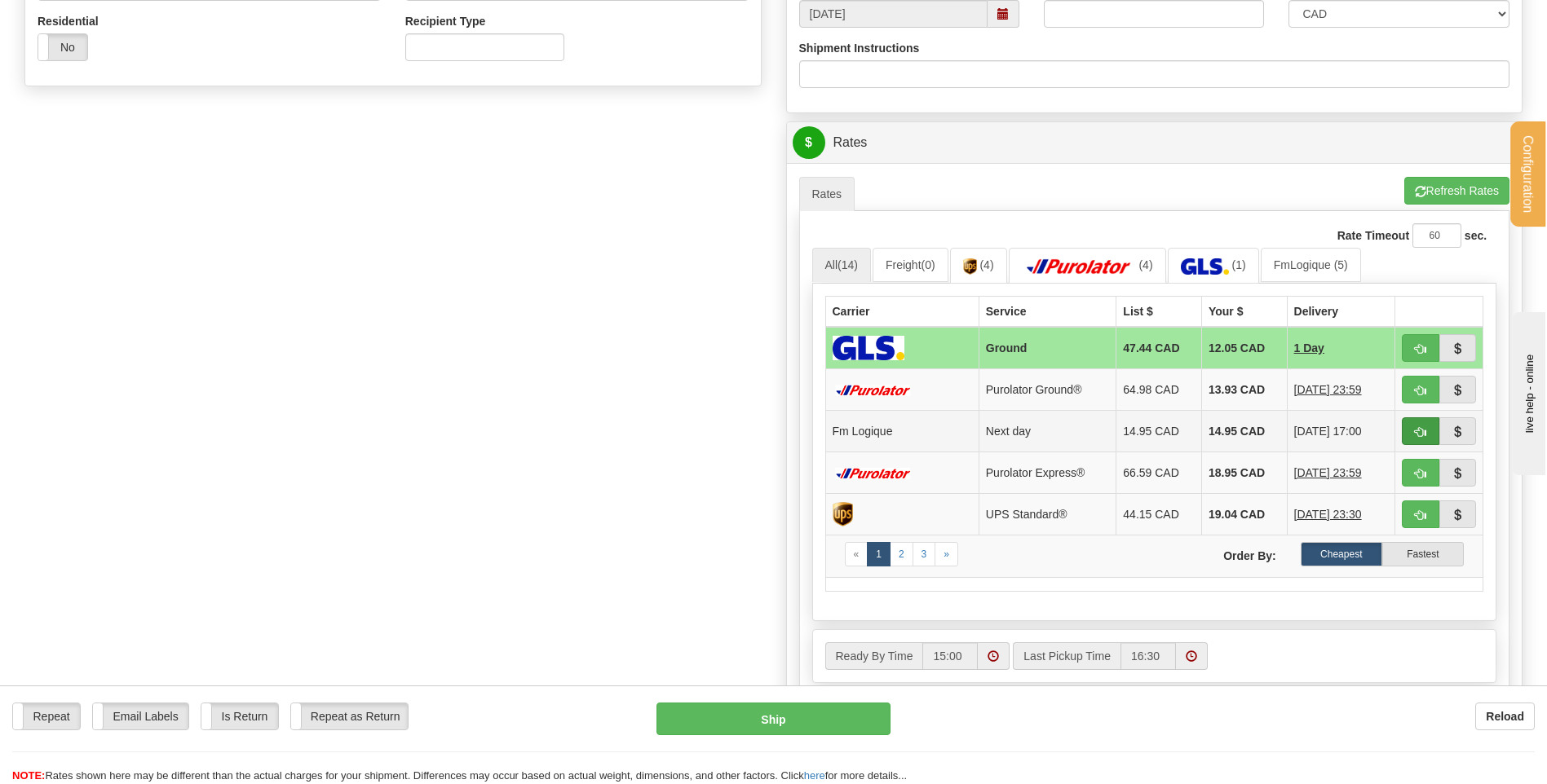
type input "5929 // 5926"
drag, startPoint x: 1421, startPoint y: 423, endPoint x: 1241, endPoint y: 454, distance: 182.6
click at [1422, 423] on button "button" at bounding box center [1420, 431] width 38 height 28
type input "jour"
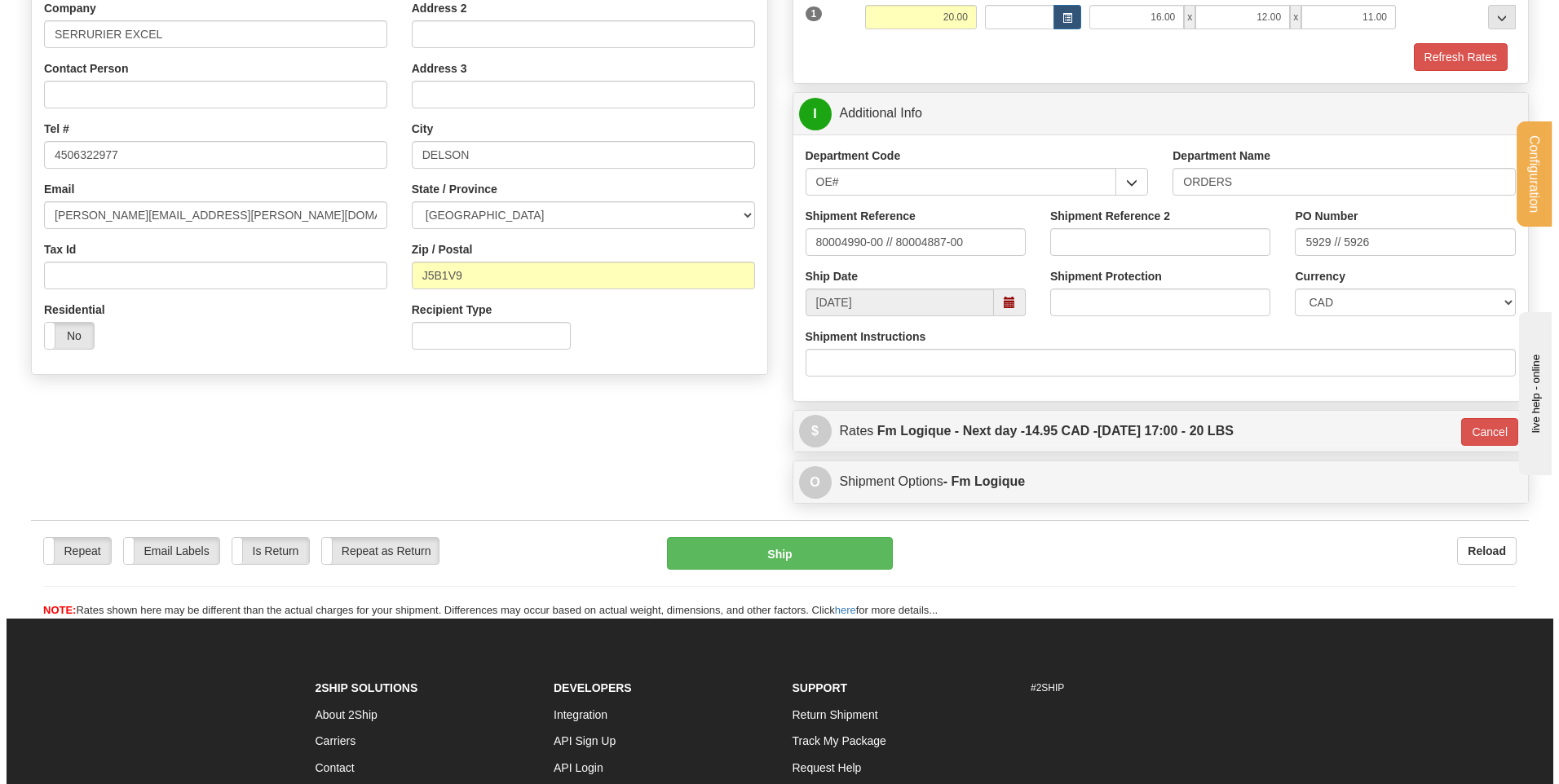
scroll to position [278, 0]
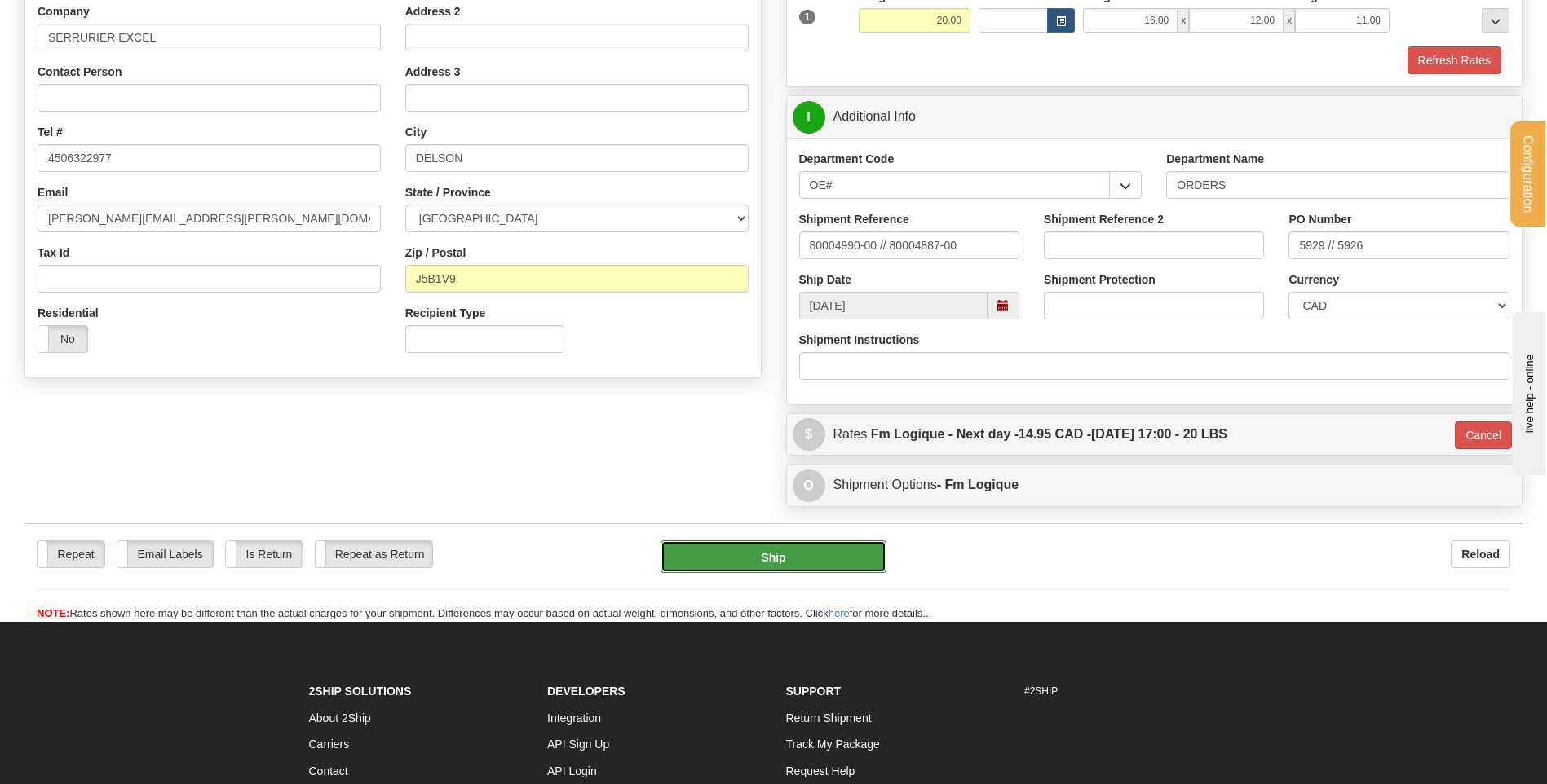
click at [765, 573] on button "Ship" at bounding box center [773, 557] width 225 height 33
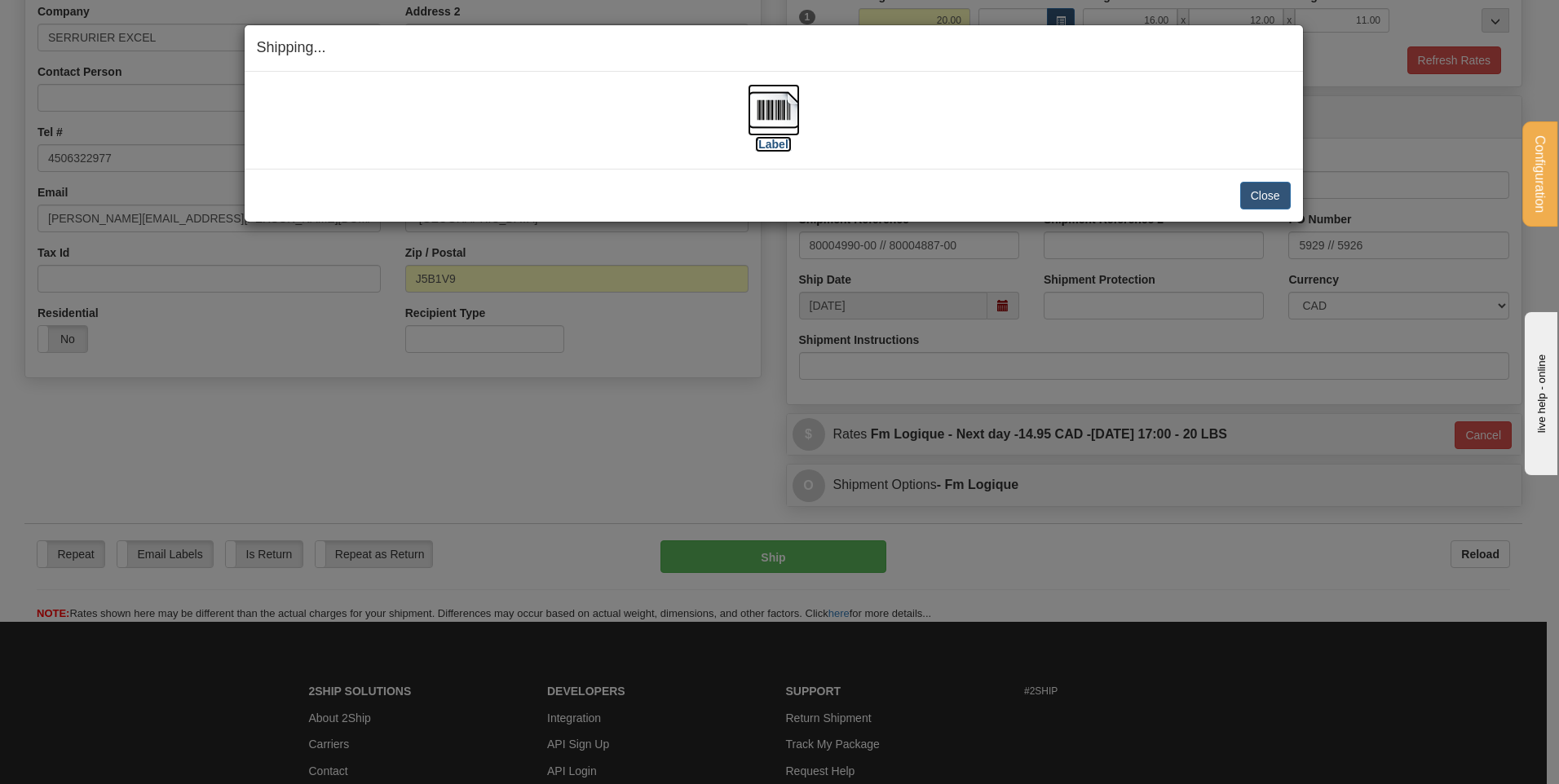
click at [779, 126] on img at bounding box center [774, 110] width 52 height 52
click at [1262, 190] on button "Close" at bounding box center [1266, 196] width 51 height 28
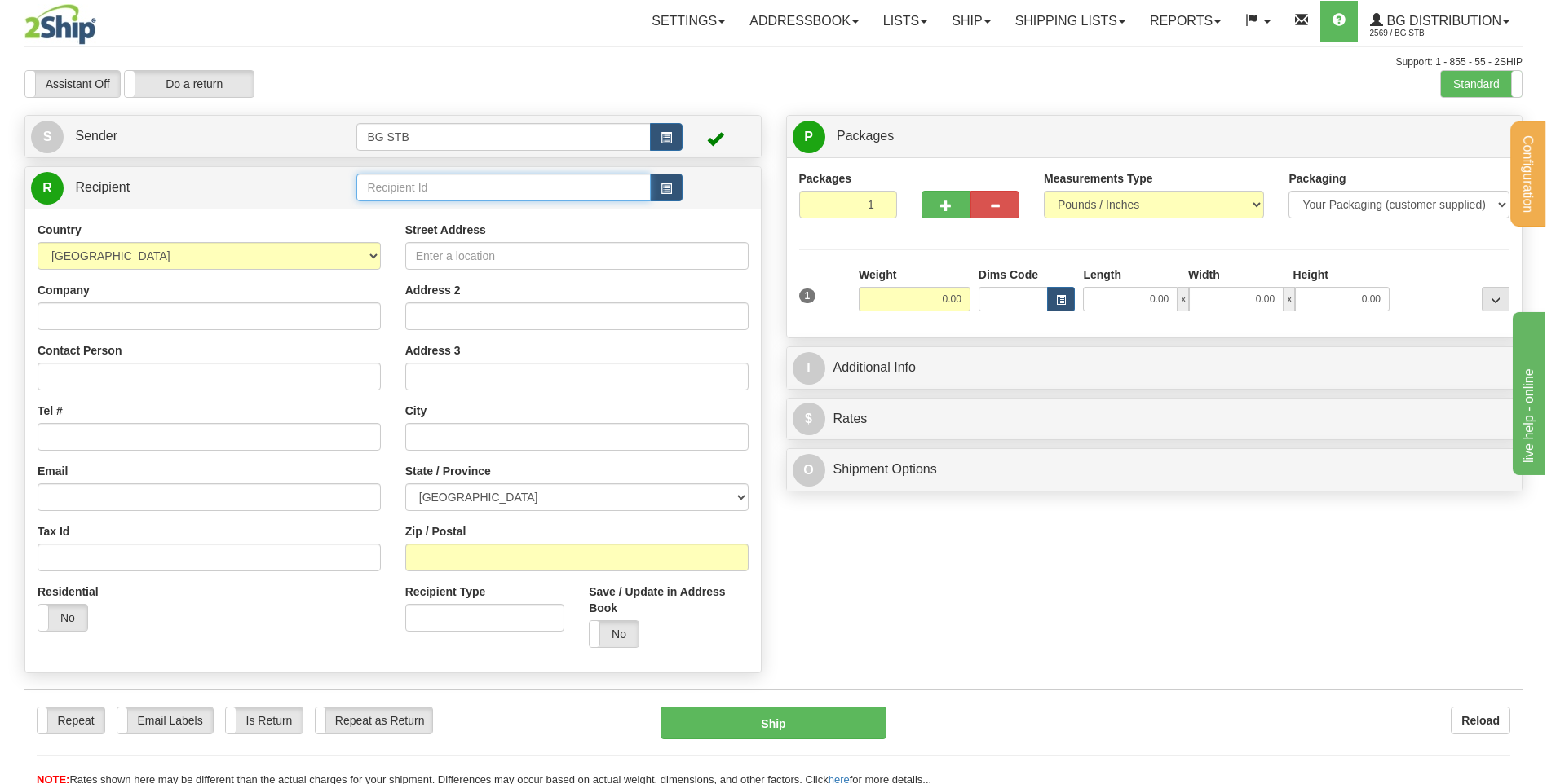
click at [502, 196] on input "text" at bounding box center [503, 188] width 293 height 28
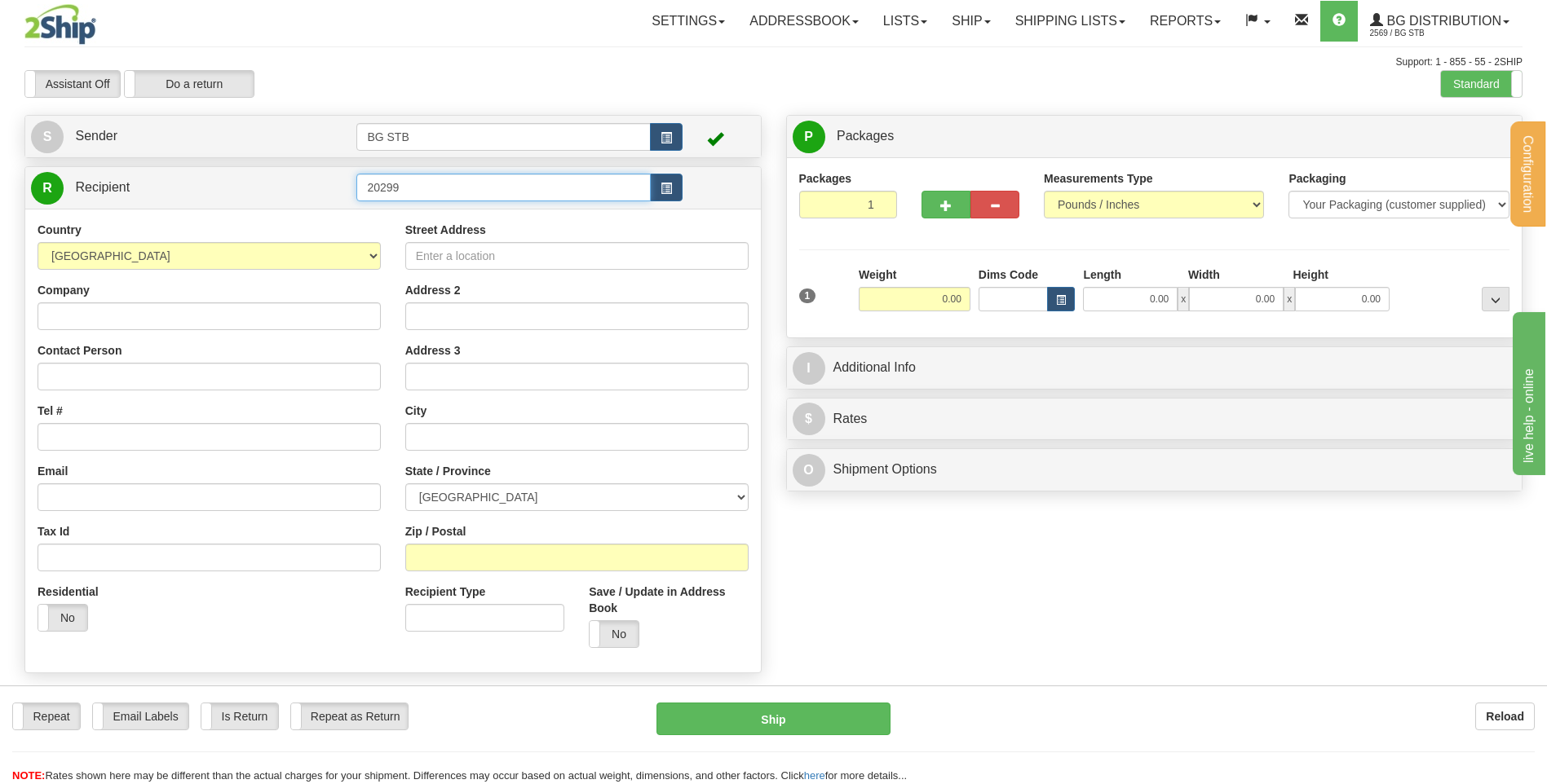
type input "20299"
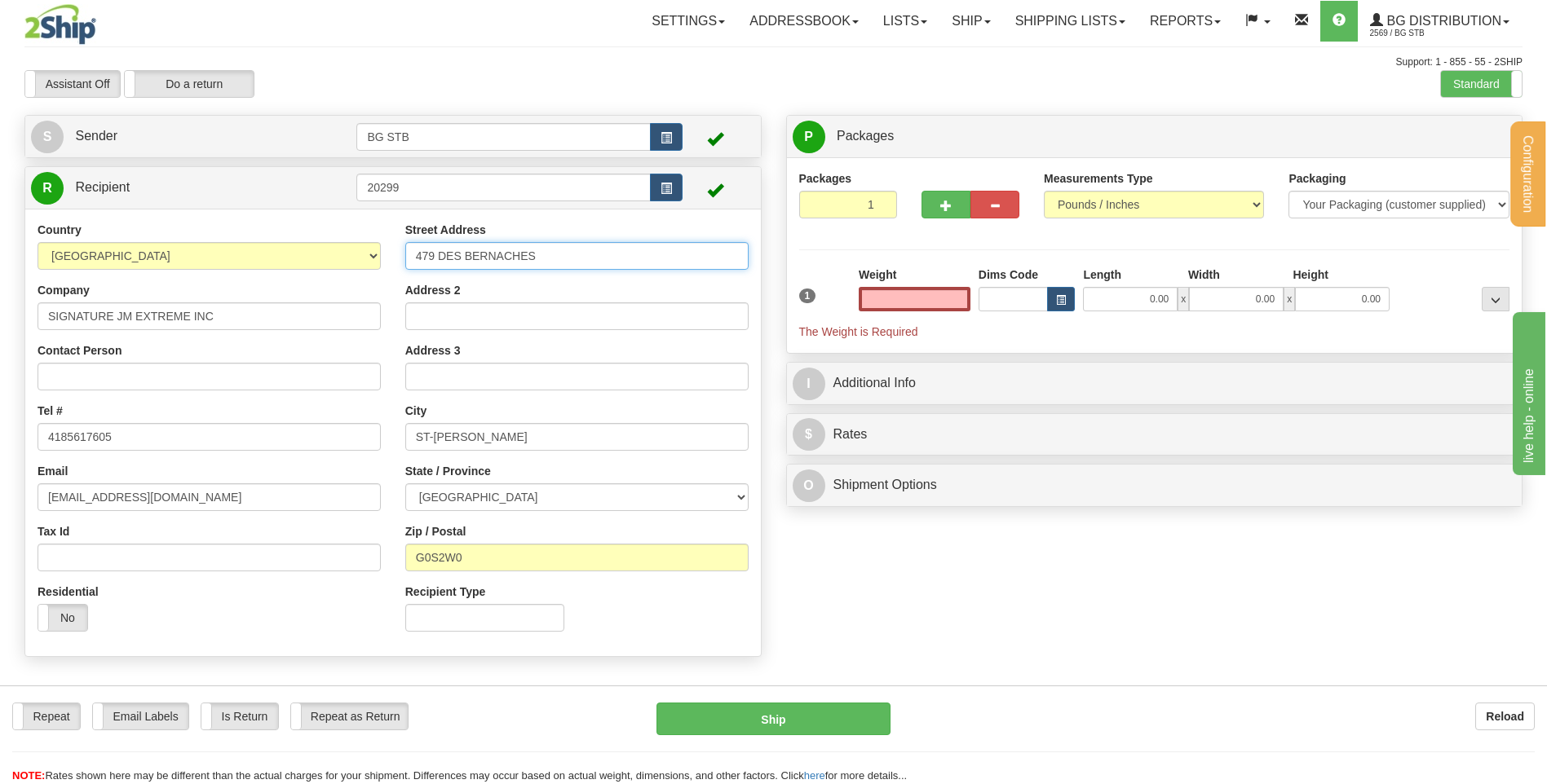
type input "0.00"
drag, startPoint x: 566, startPoint y: 241, endPoint x: 362, endPoint y: 253, distance: 204.4
click at [363, 253] on div "Country AFGHANISTAN ALAND ISLANDS ALBANIA ALGERIA AMERICAN SAMOA ANDORRA ANGOLA…" at bounding box center [392, 432] width 736 height 422
type input "1390 RUE DU PONT"
click at [488, 311] on input "Address 2" at bounding box center [577, 316] width 343 height 28
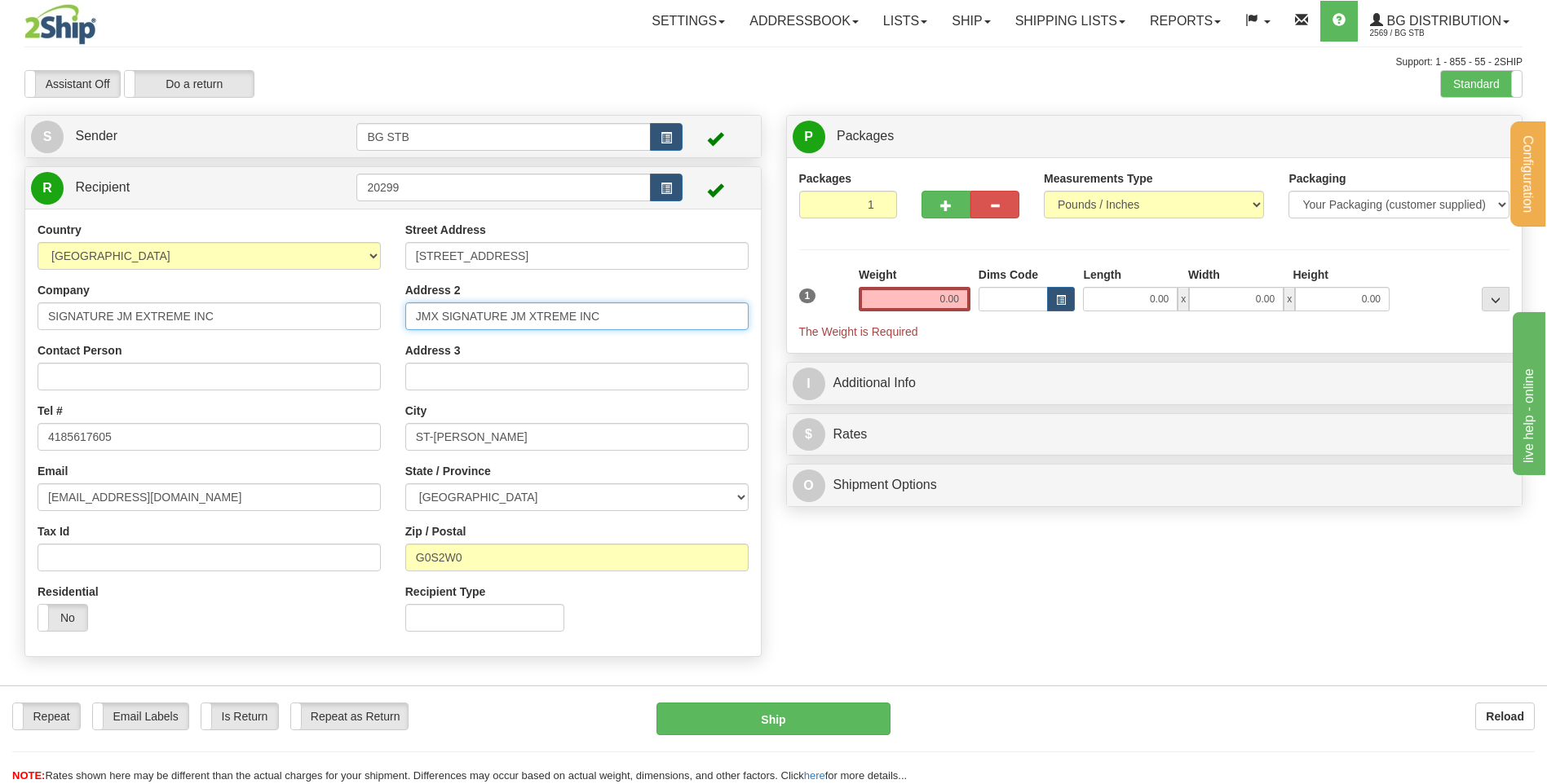
type input "JMX SIGNATURE JM XTREME INC"
click at [940, 289] on input "0.00" at bounding box center [914, 299] width 112 height 25
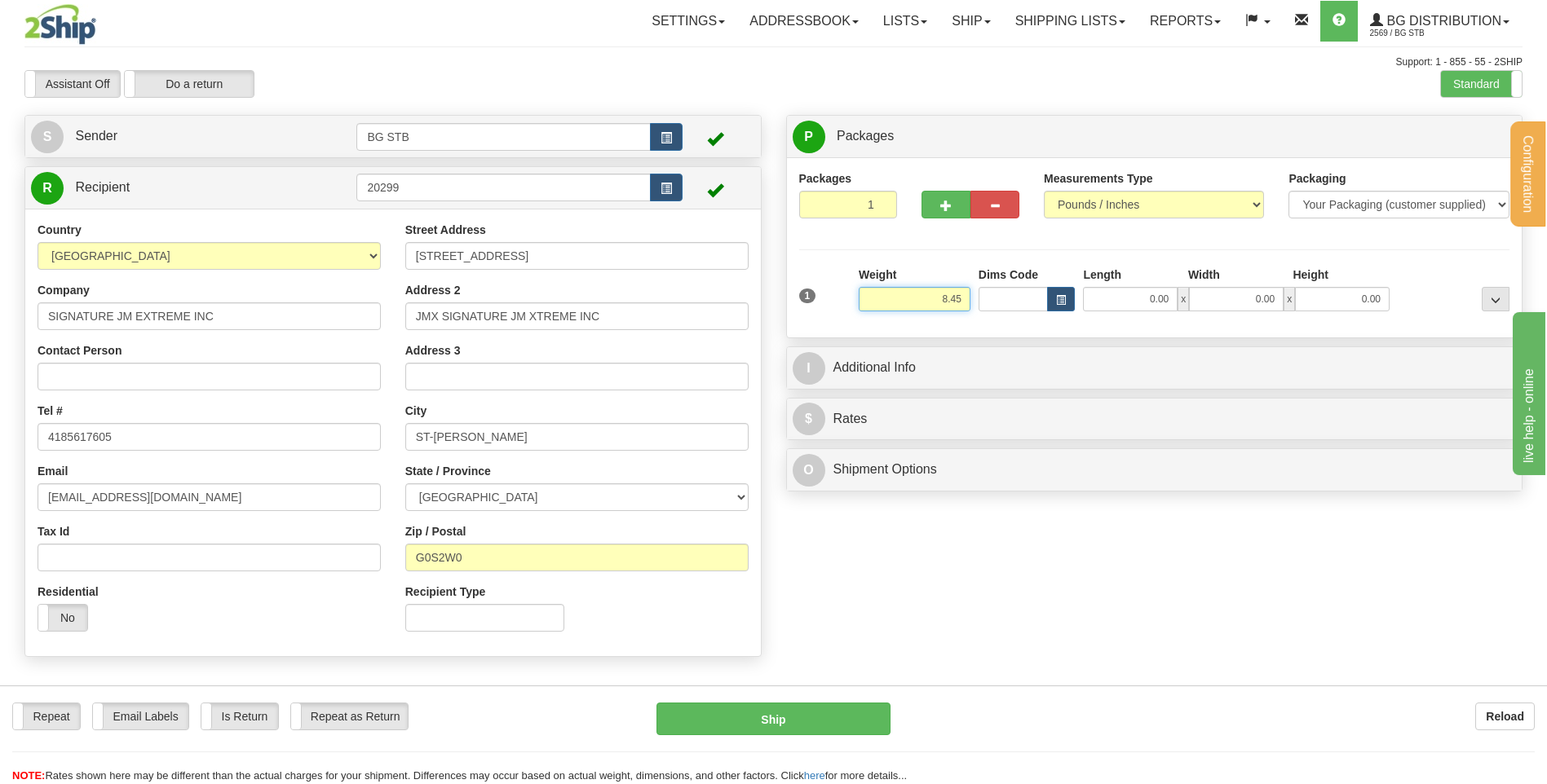
type input "8.45"
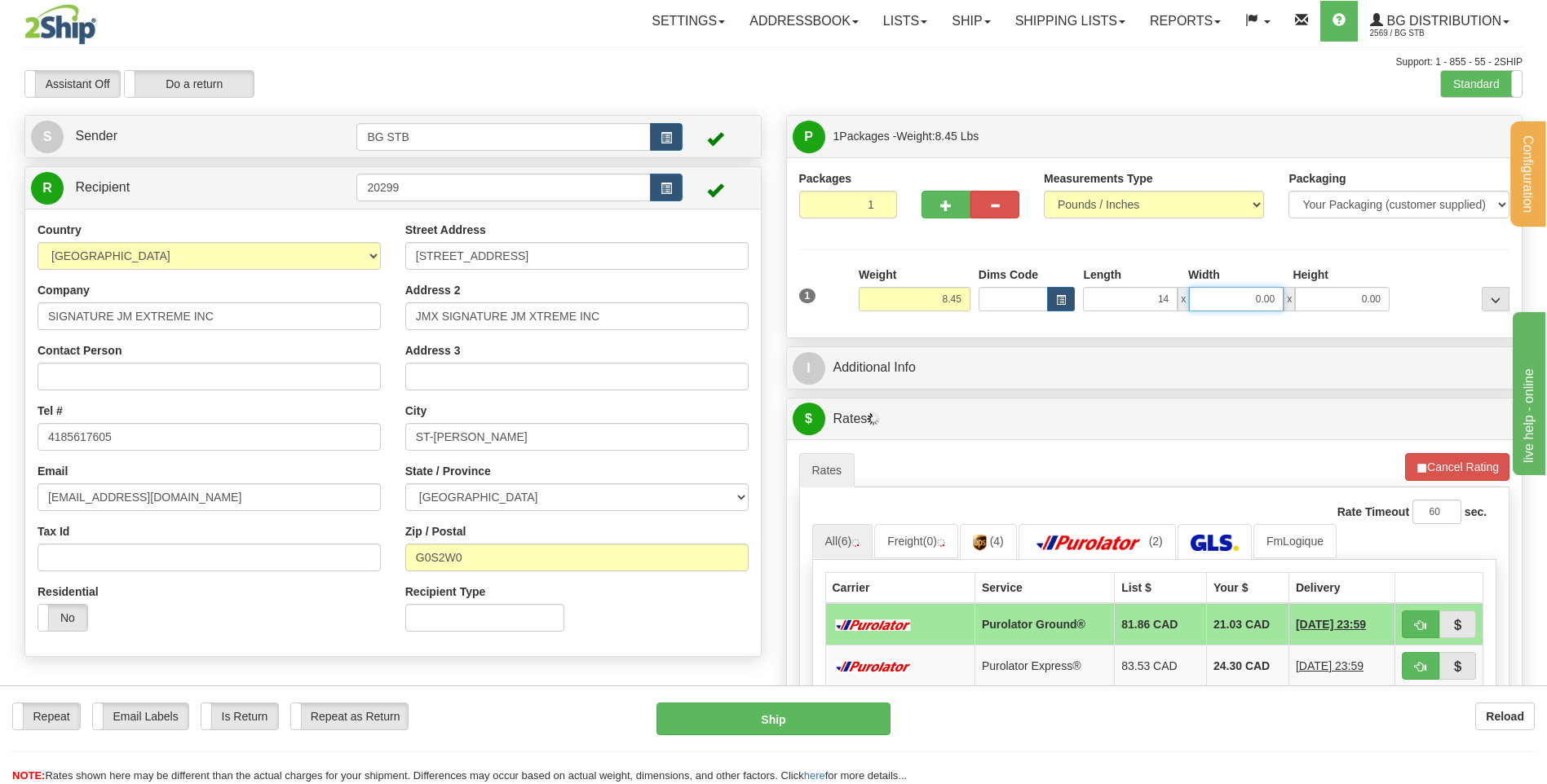
type input "14.00"
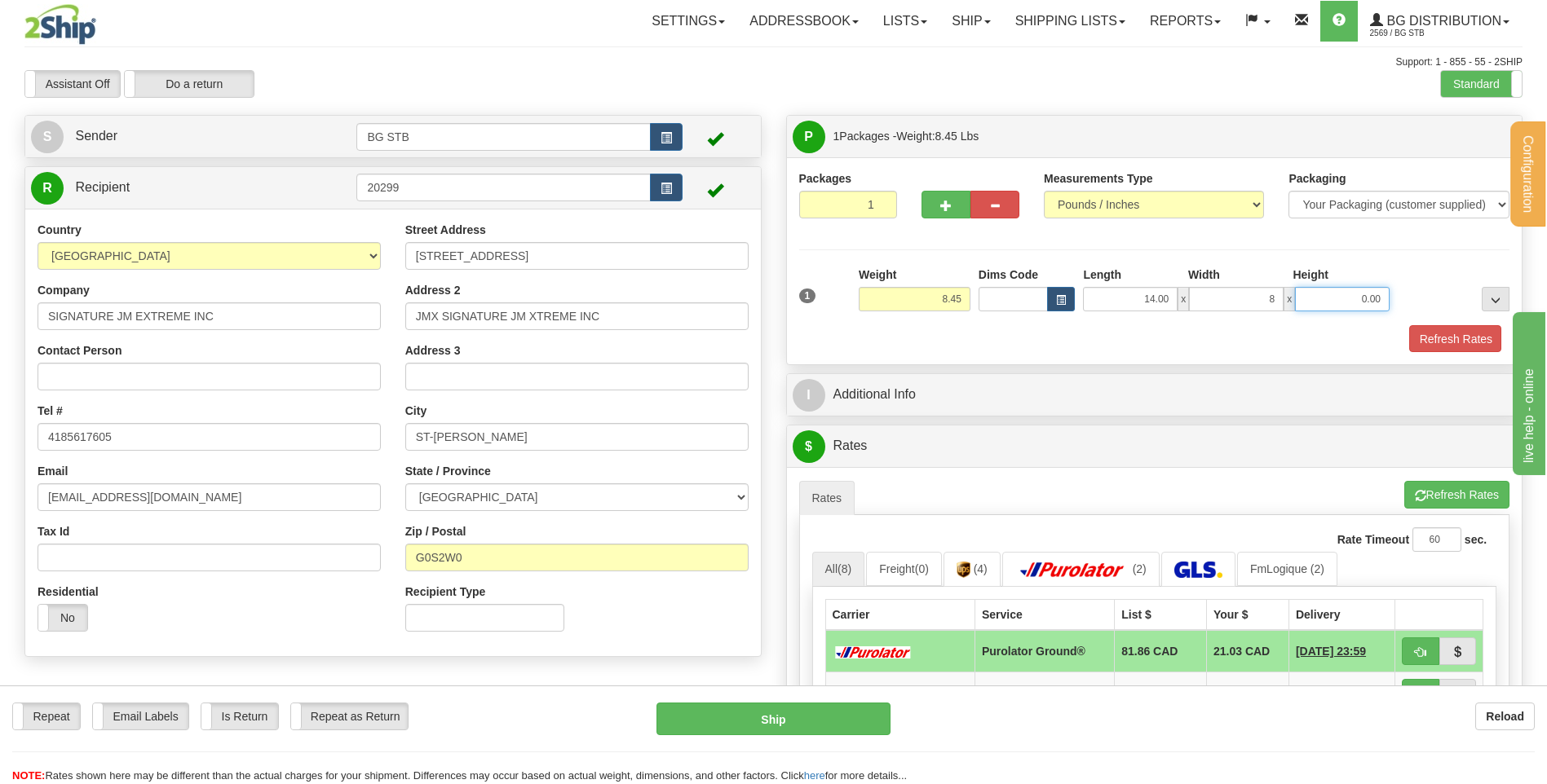
type input "8.00"
type input "5.00"
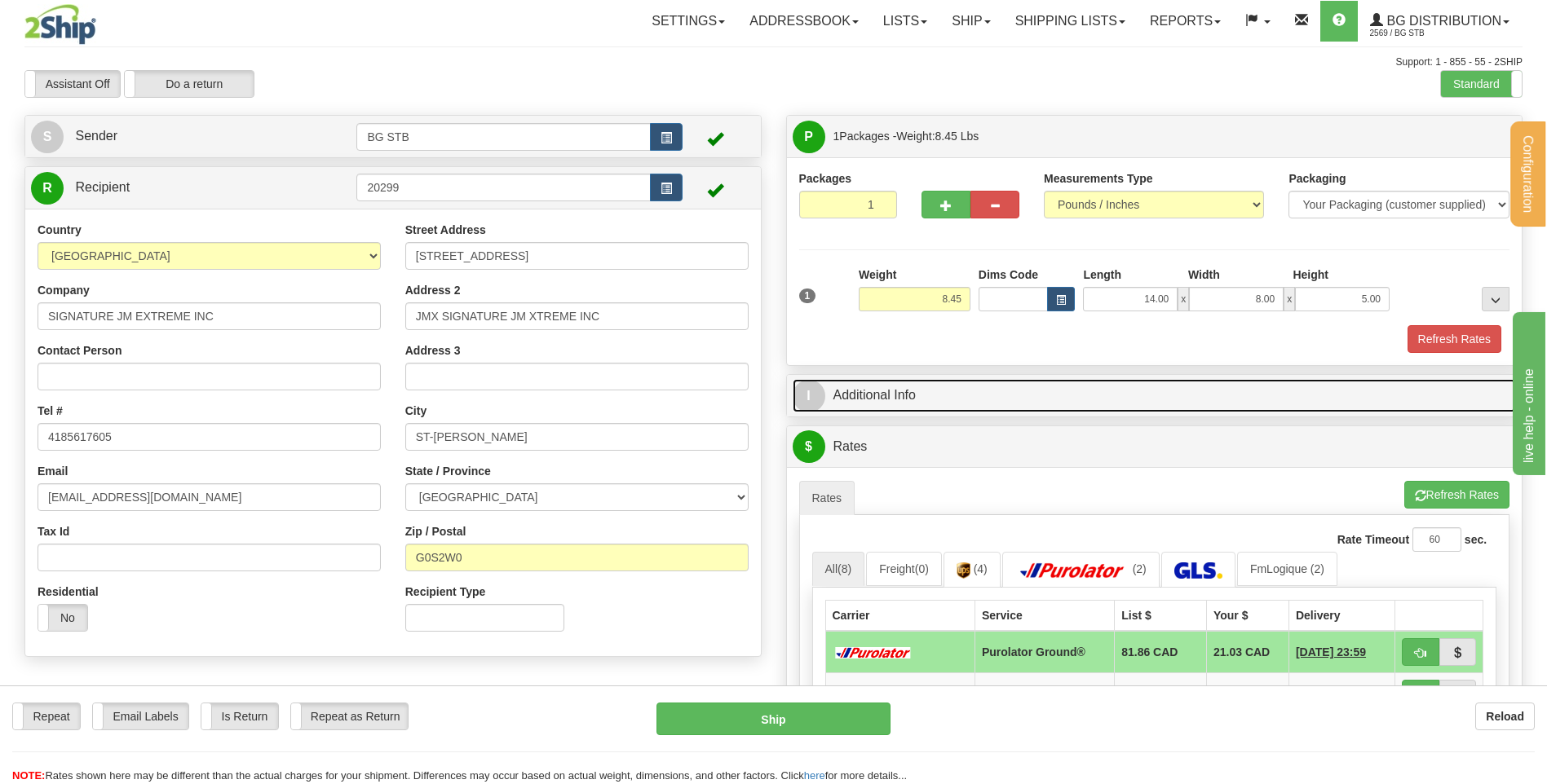
click at [1139, 395] on link "I Additional Info" at bounding box center [1155, 395] width 725 height 33
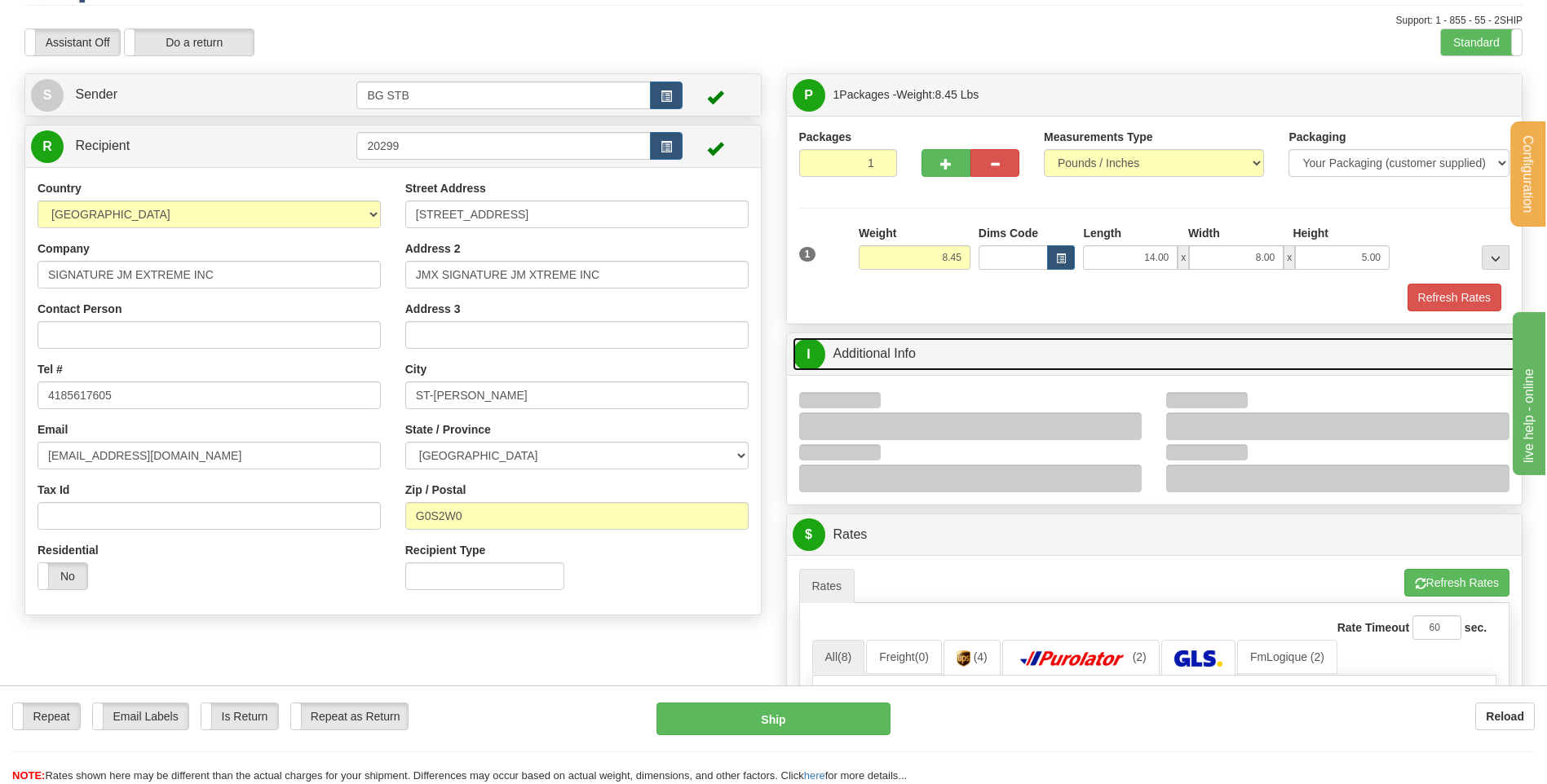
scroll to position [326, 0]
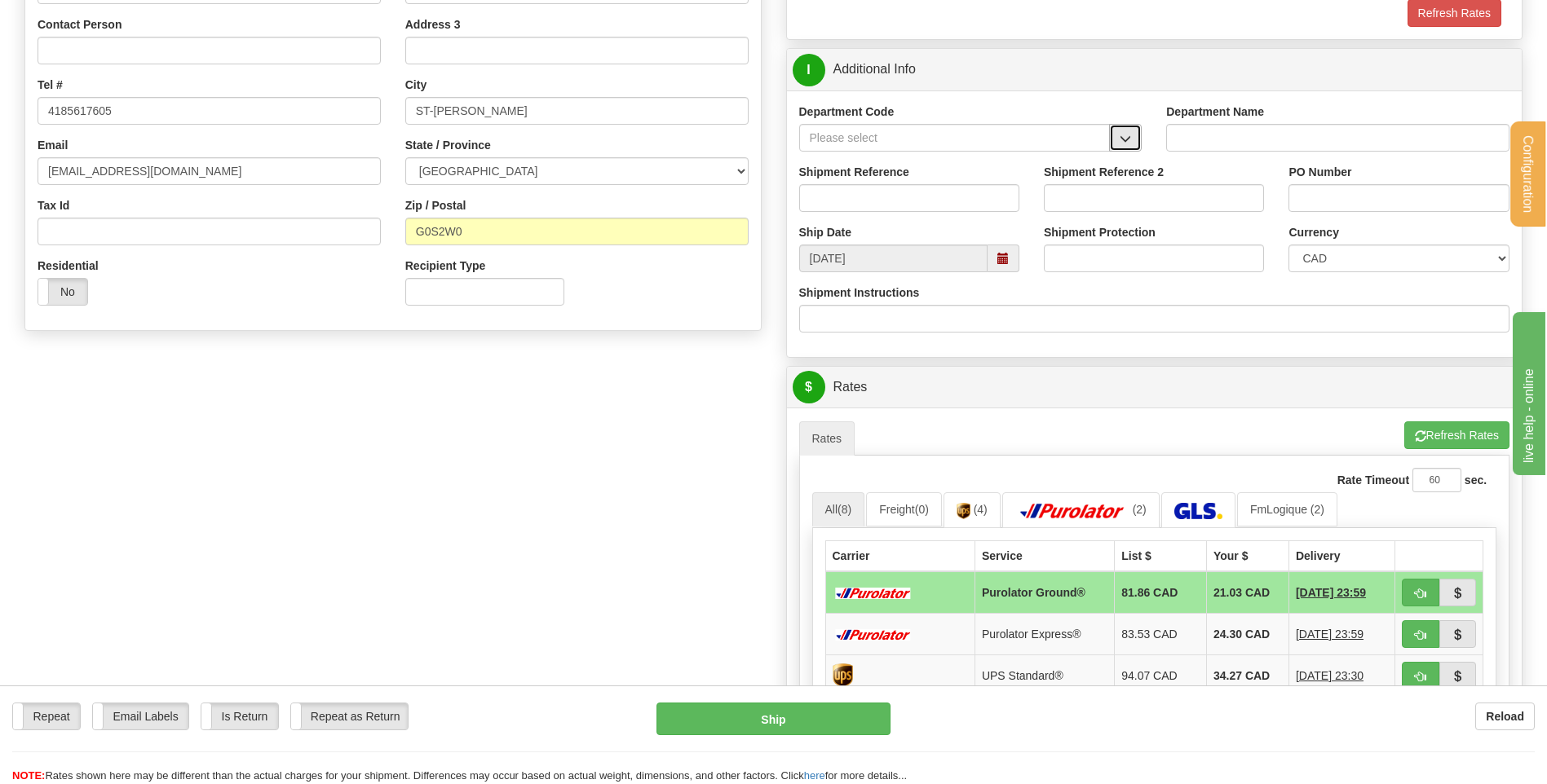
click at [1119, 133] on button "button" at bounding box center [1125, 138] width 33 height 28
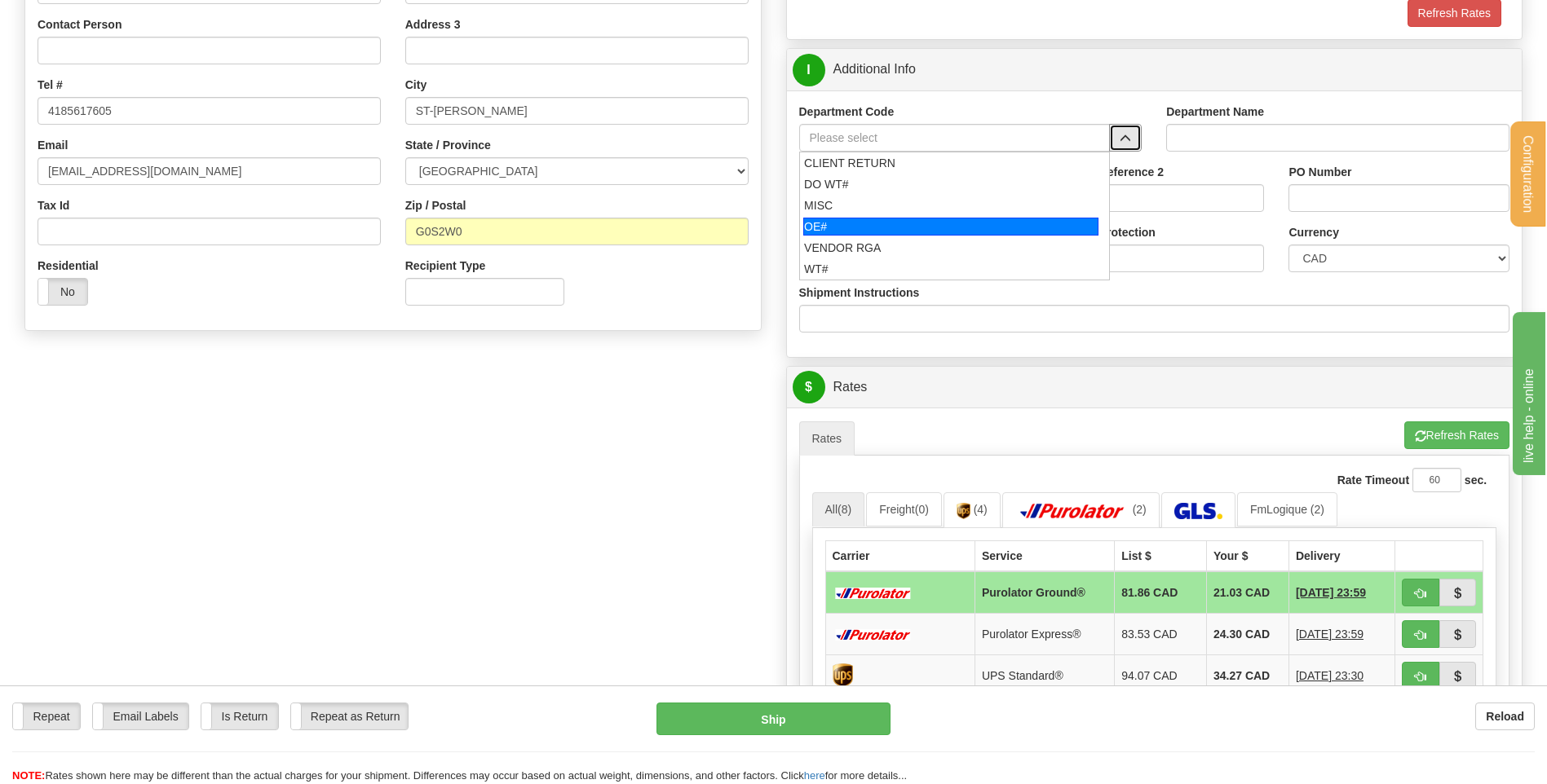
drag, startPoint x: 910, startPoint y: 231, endPoint x: 901, endPoint y: 196, distance: 36.1
click at [907, 228] on div "OE#" at bounding box center [951, 226] width 295 height 18
type input "OE#"
type input "ORDERS"
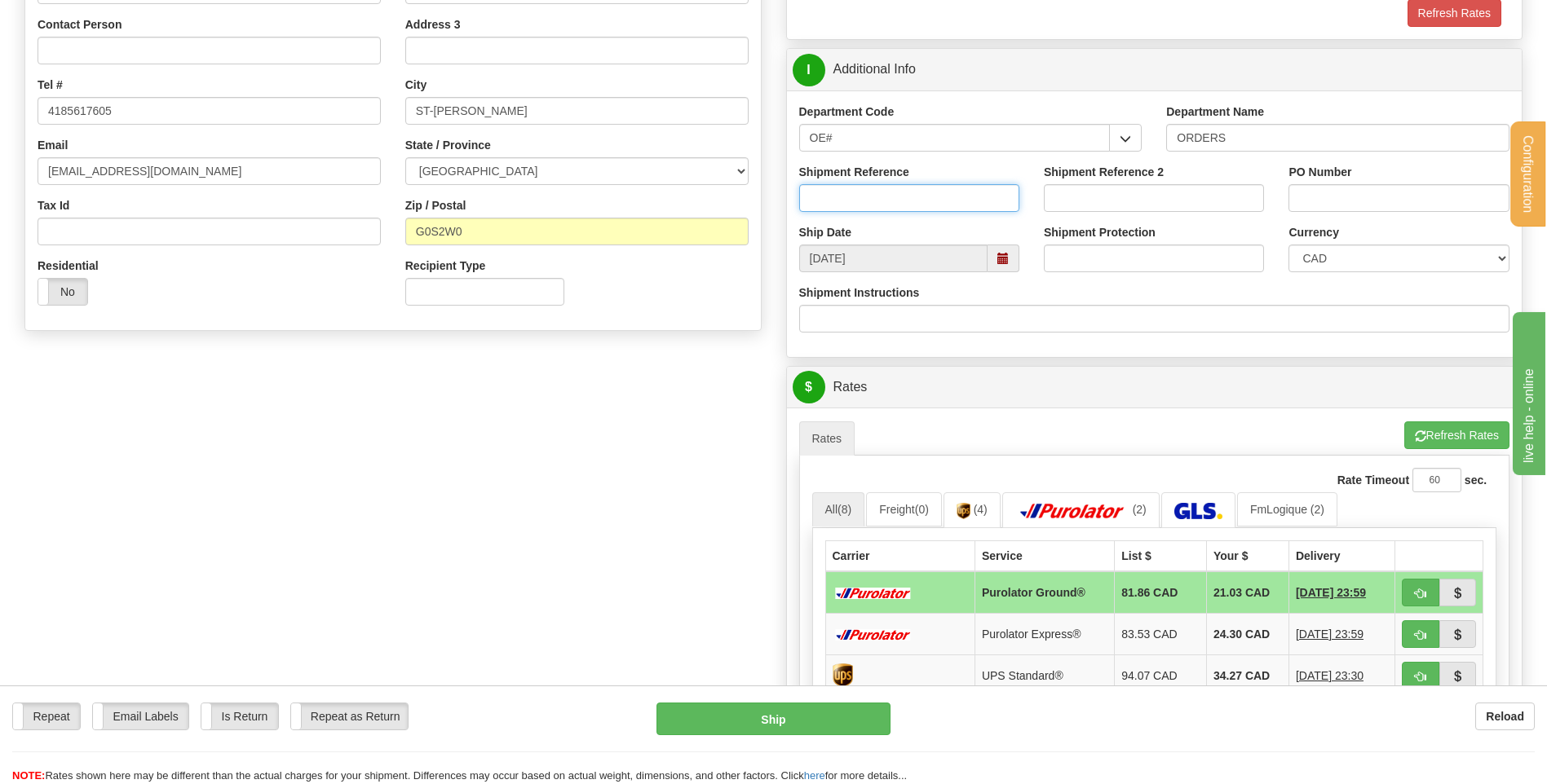
click at [901, 196] on input "Shipment Reference" at bounding box center [909, 198] width 221 height 28
type input "30133497-00"
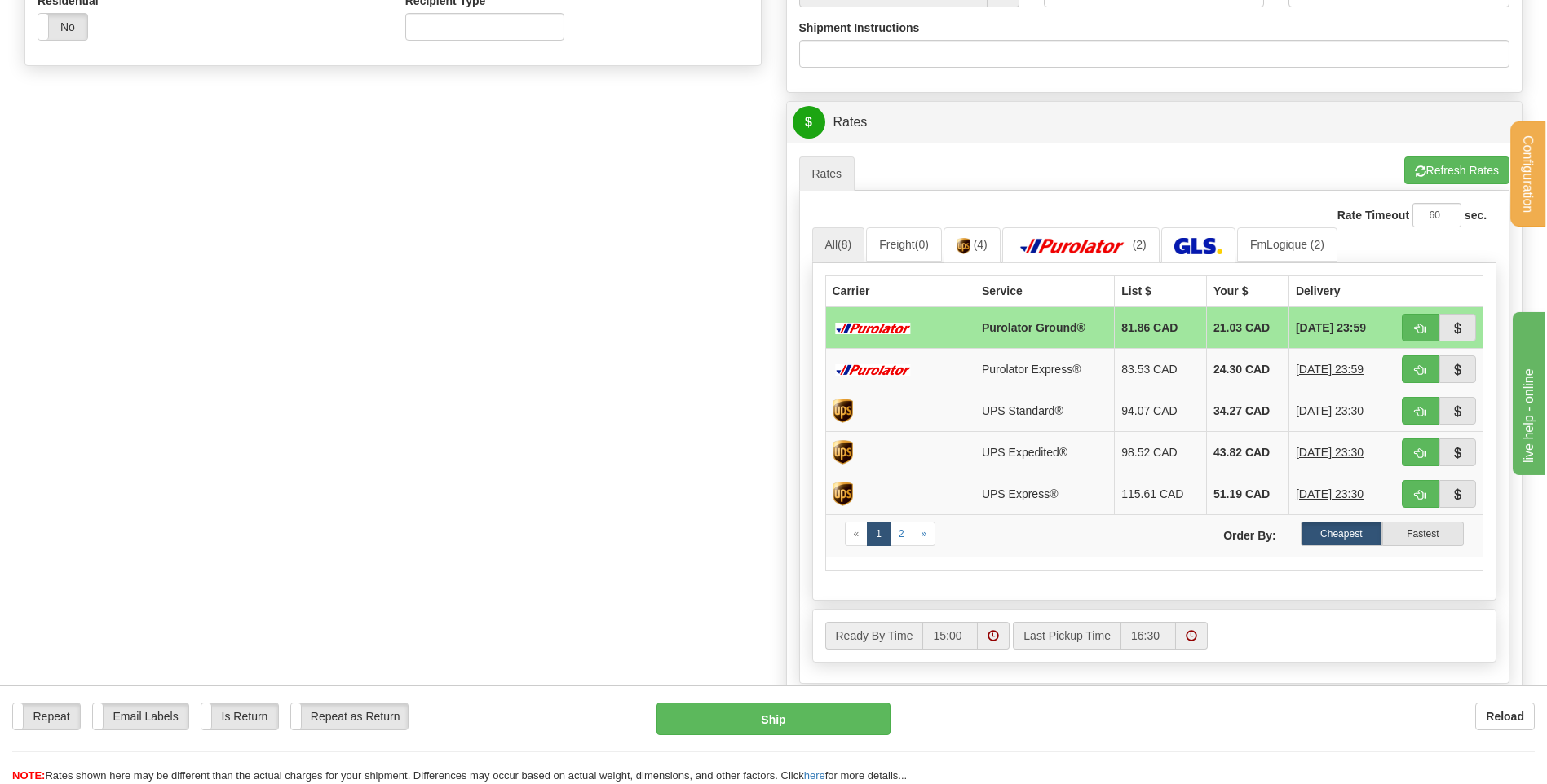
scroll to position [652, 0]
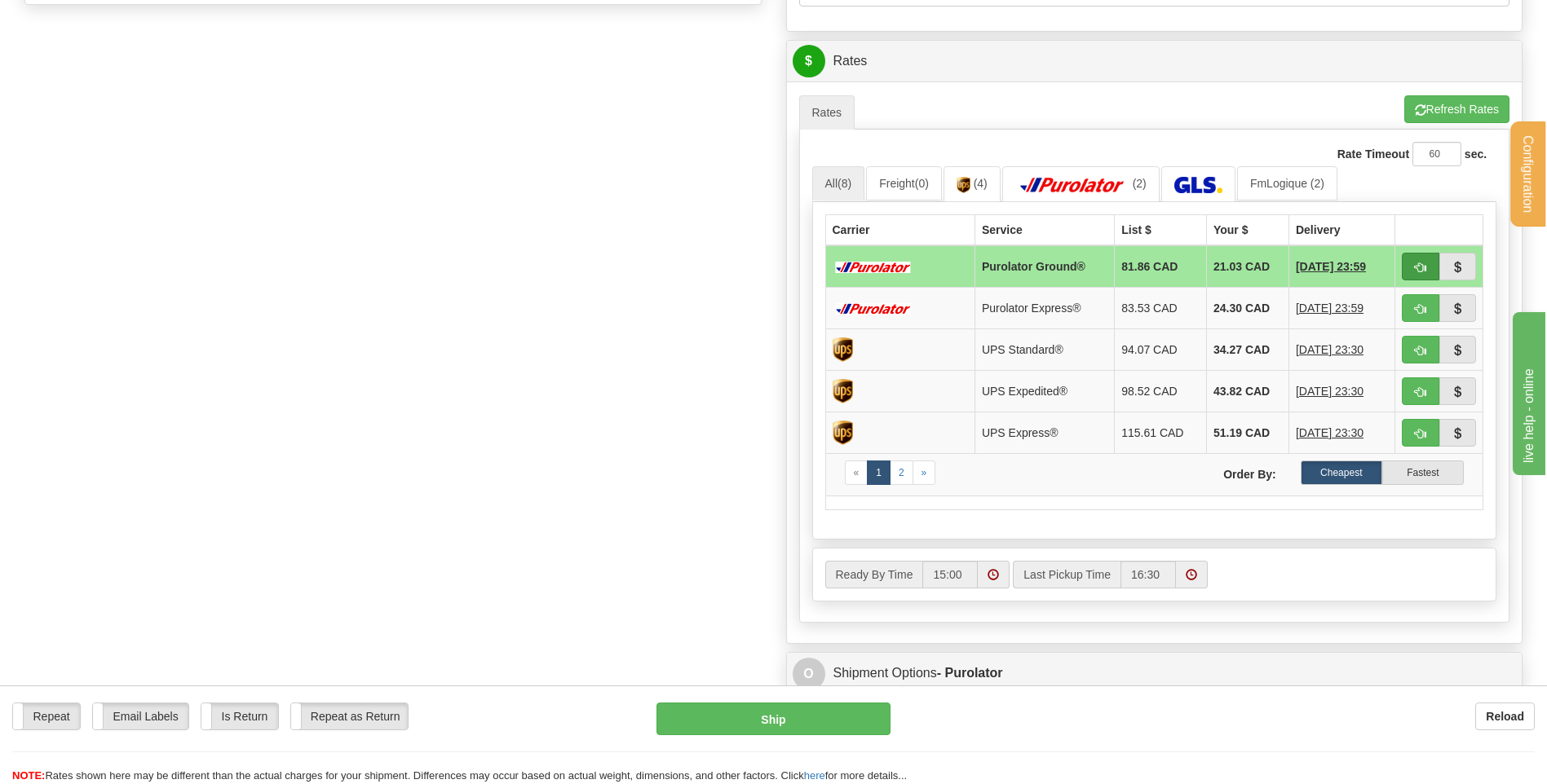
type input "VH-24009-21"
click at [1419, 266] on span "button" at bounding box center [1420, 267] width 11 height 11
type input "260"
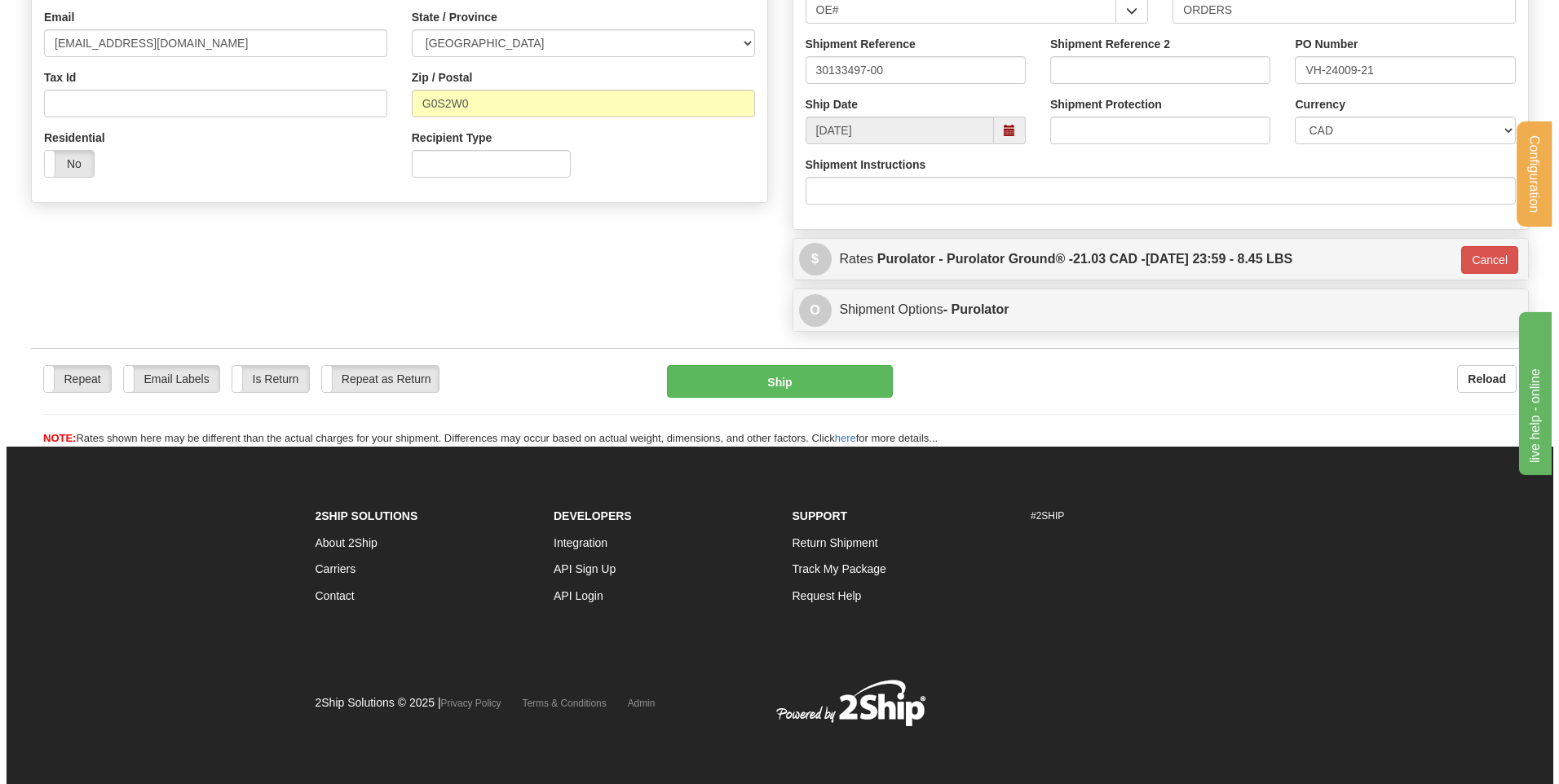
scroll to position [234, 0]
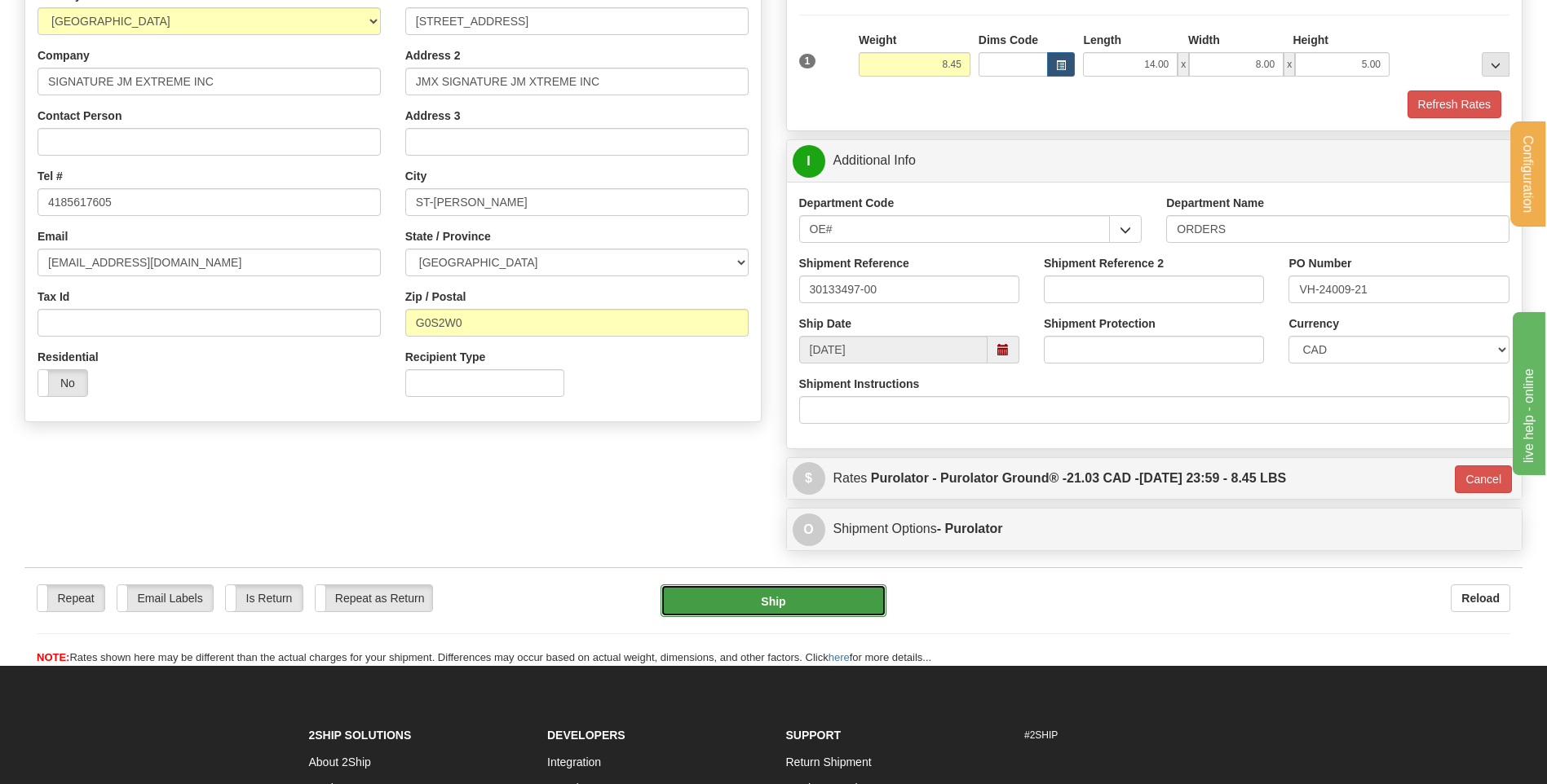
click at [739, 605] on button "Ship" at bounding box center [773, 600] width 225 height 33
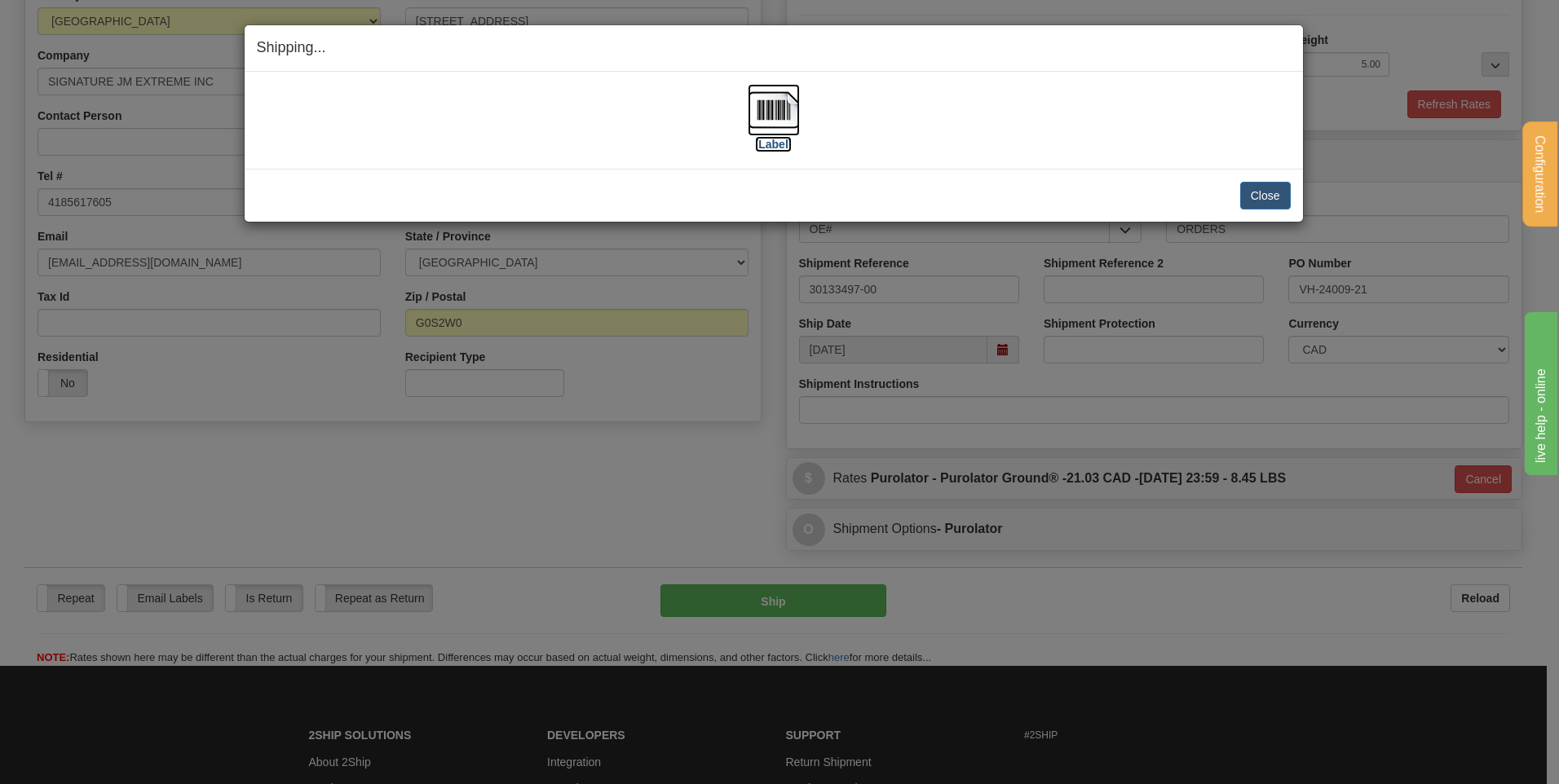
click at [765, 114] on img at bounding box center [774, 110] width 52 height 52
